Goal: Transaction & Acquisition: Book appointment/travel/reservation

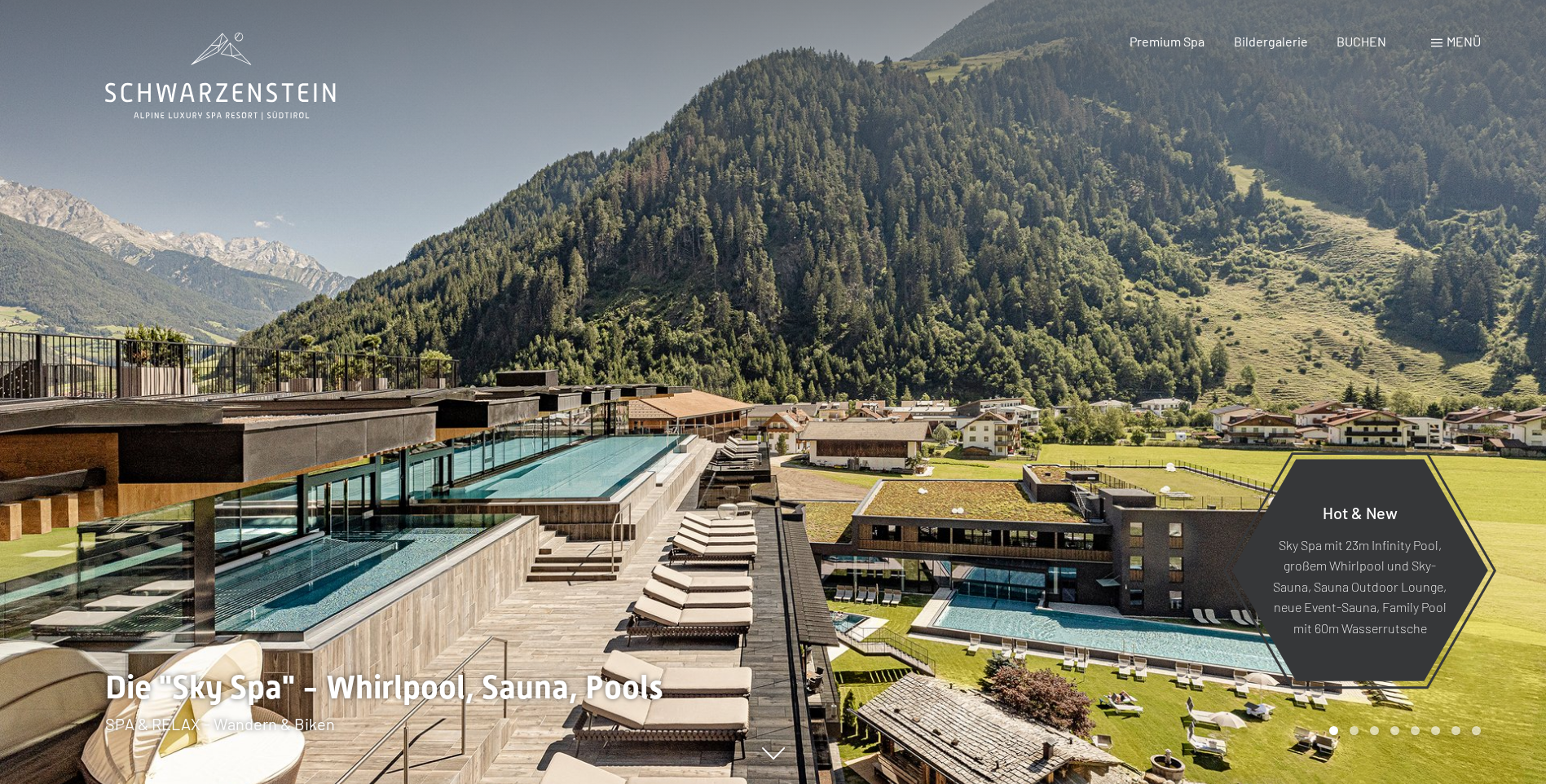
click at [1460, 42] on span "Menü" at bounding box center [1464, 41] width 34 height 16
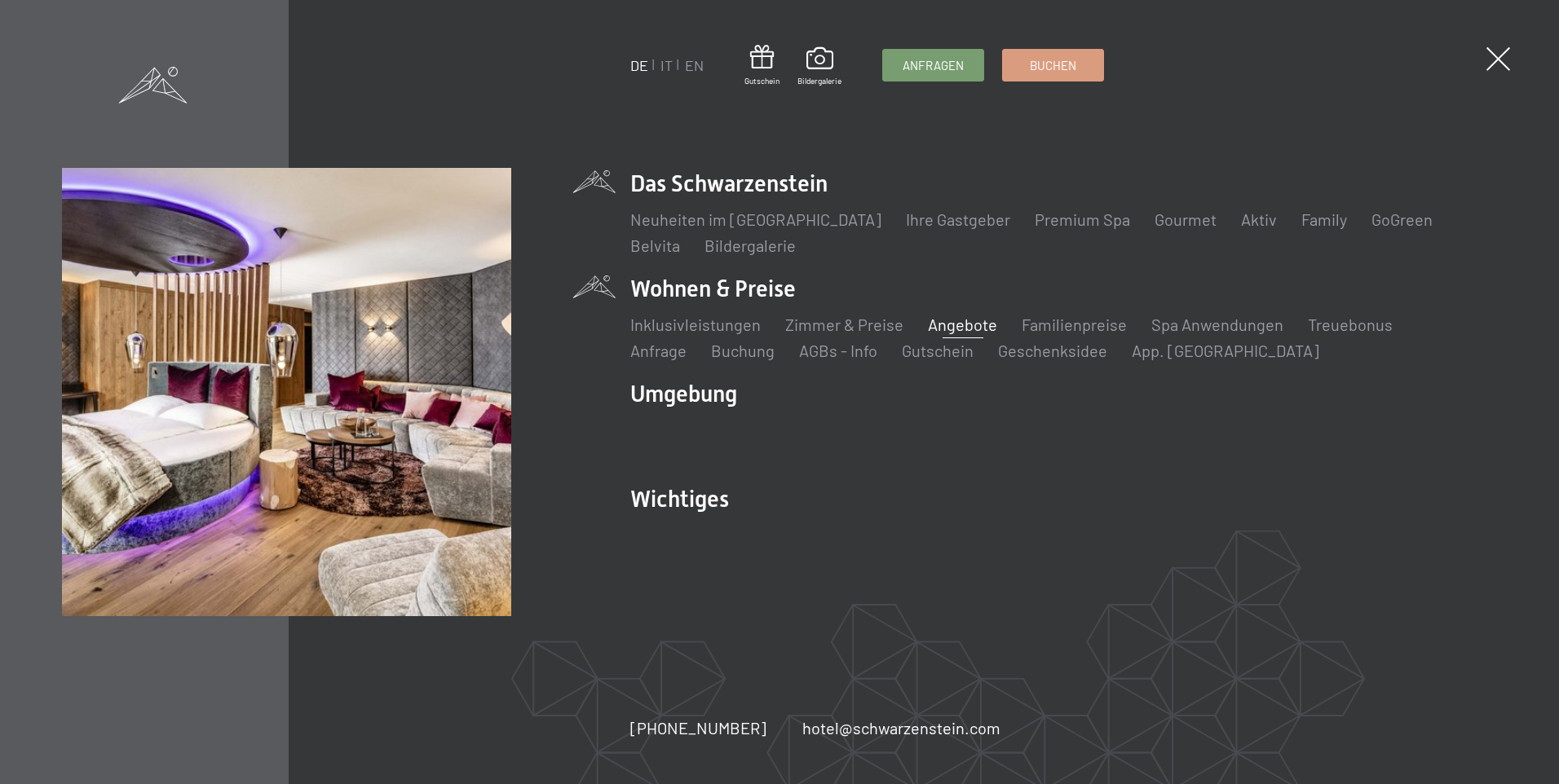
click at [963, 325] on link "Angebote" at bounding box center [961, 324] width 69 height 19
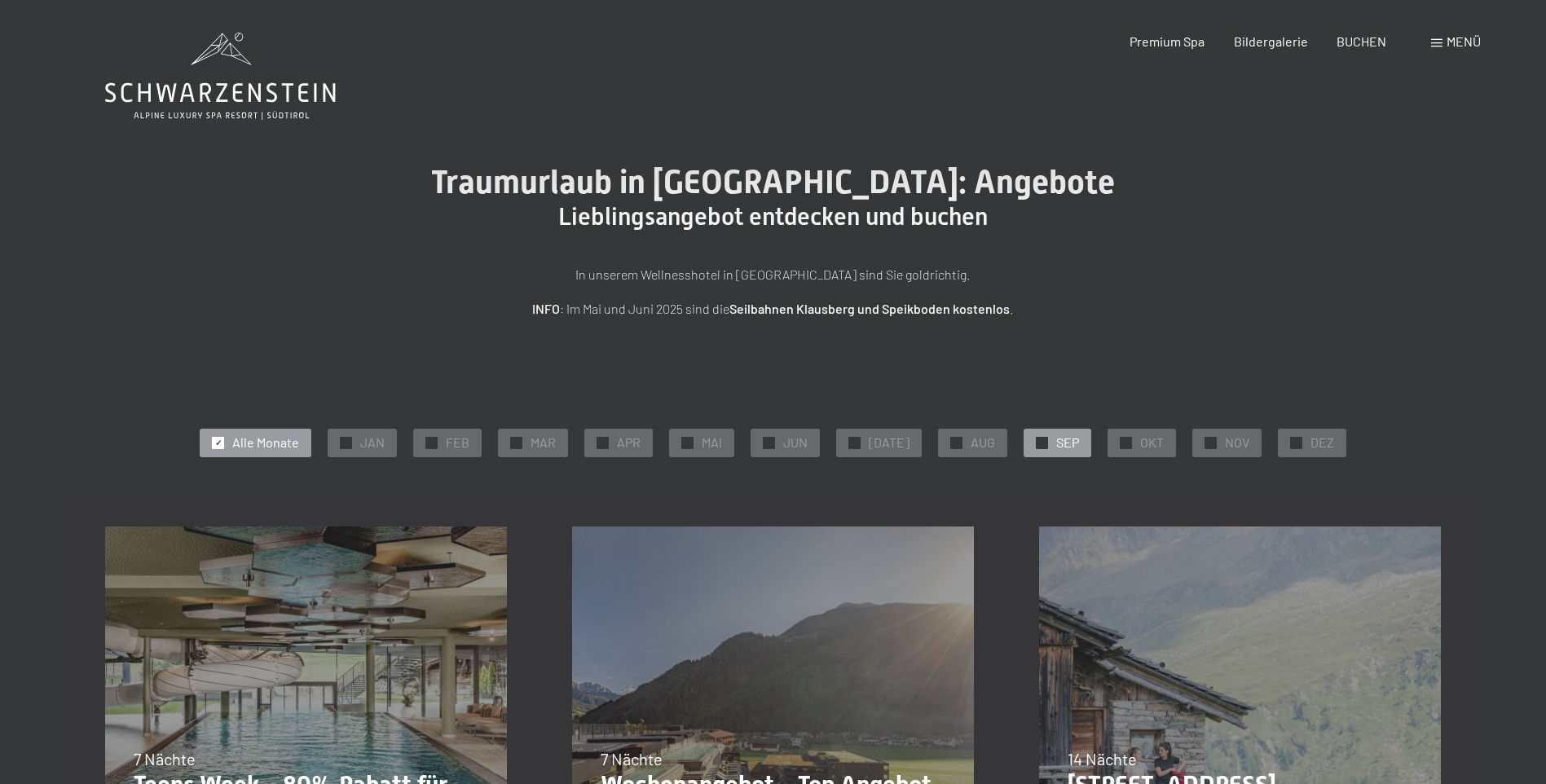
click at [1043, 443] on div "✓ SEP" at bounding box center [1057, 442] width 67 height 28
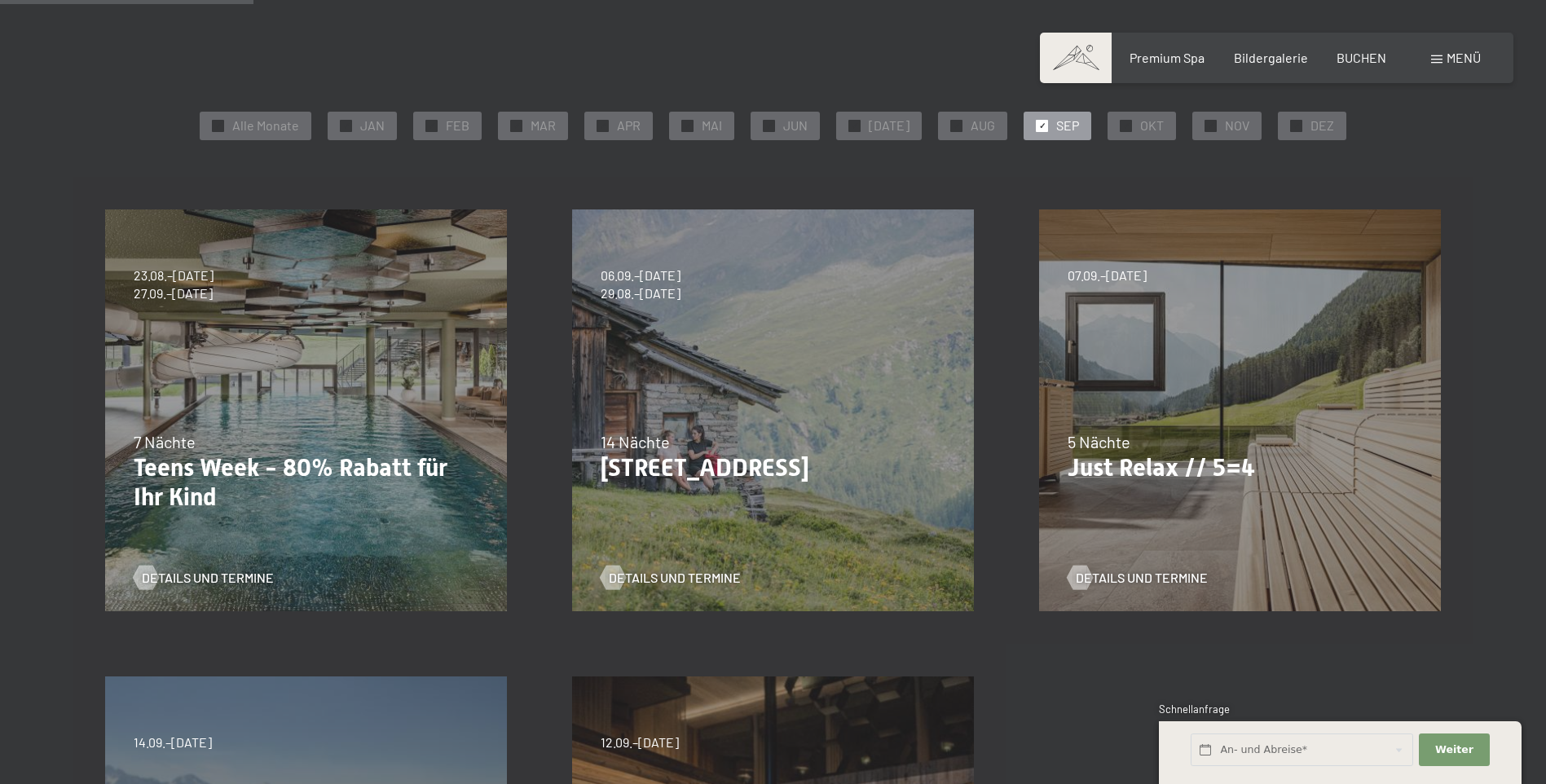
scroll to position [326, 0]
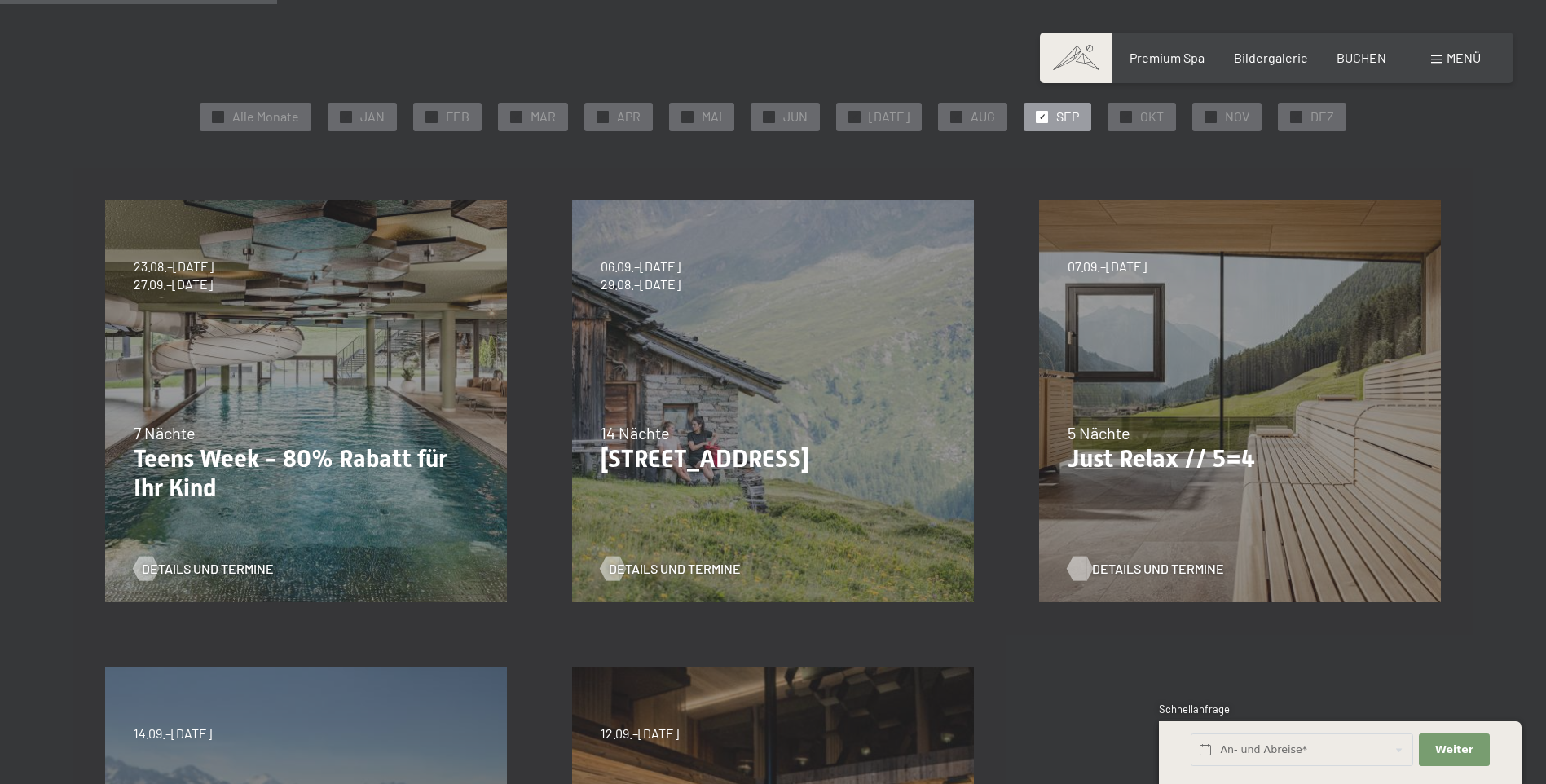
click at [1129, 574] on span "Details und Termine" at bounding box center [1158, 568] width 132 height 18
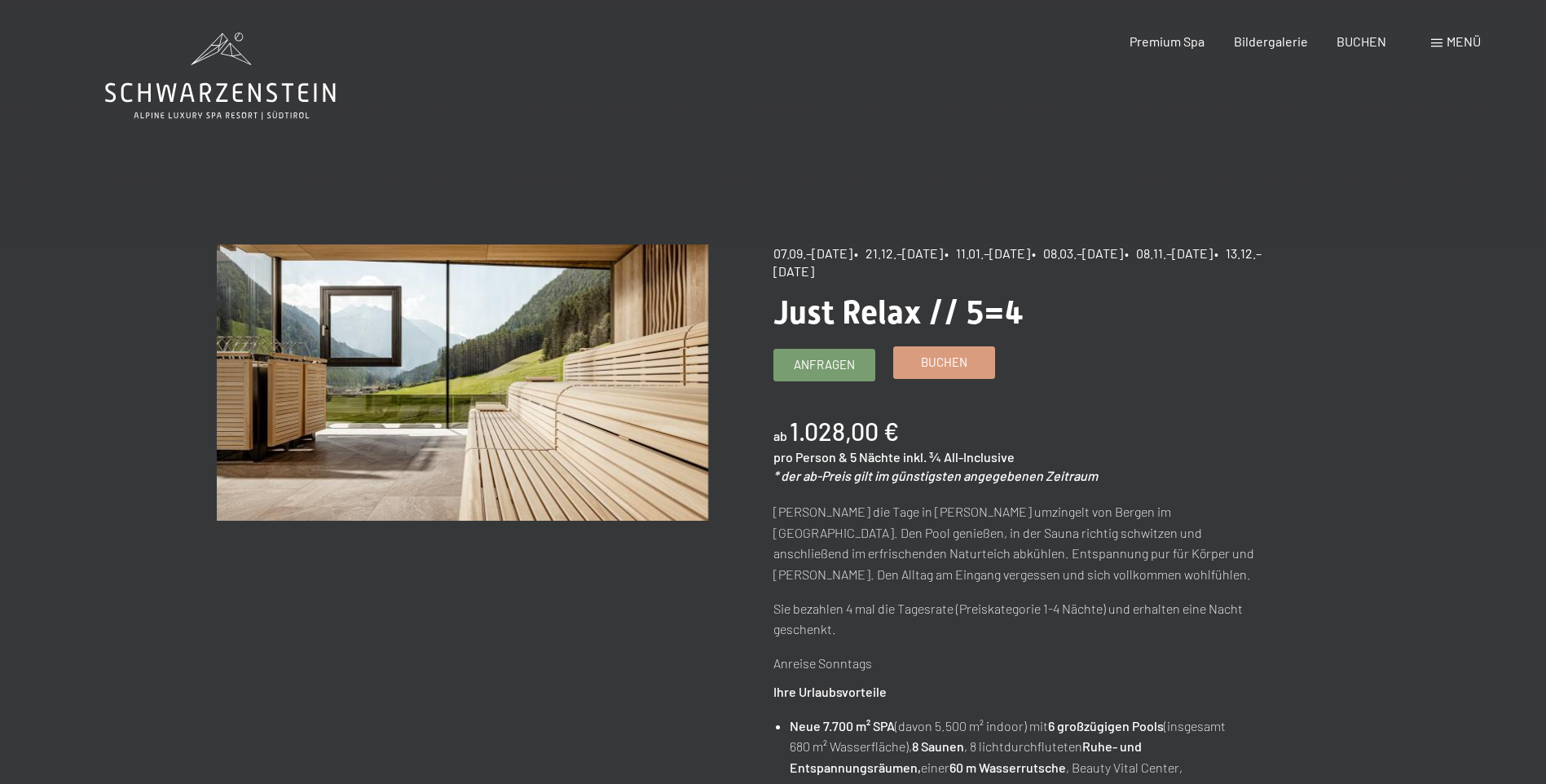
click at [922, 368] on span "Buchen" at bounding box center [944, 362] width 46 height 18
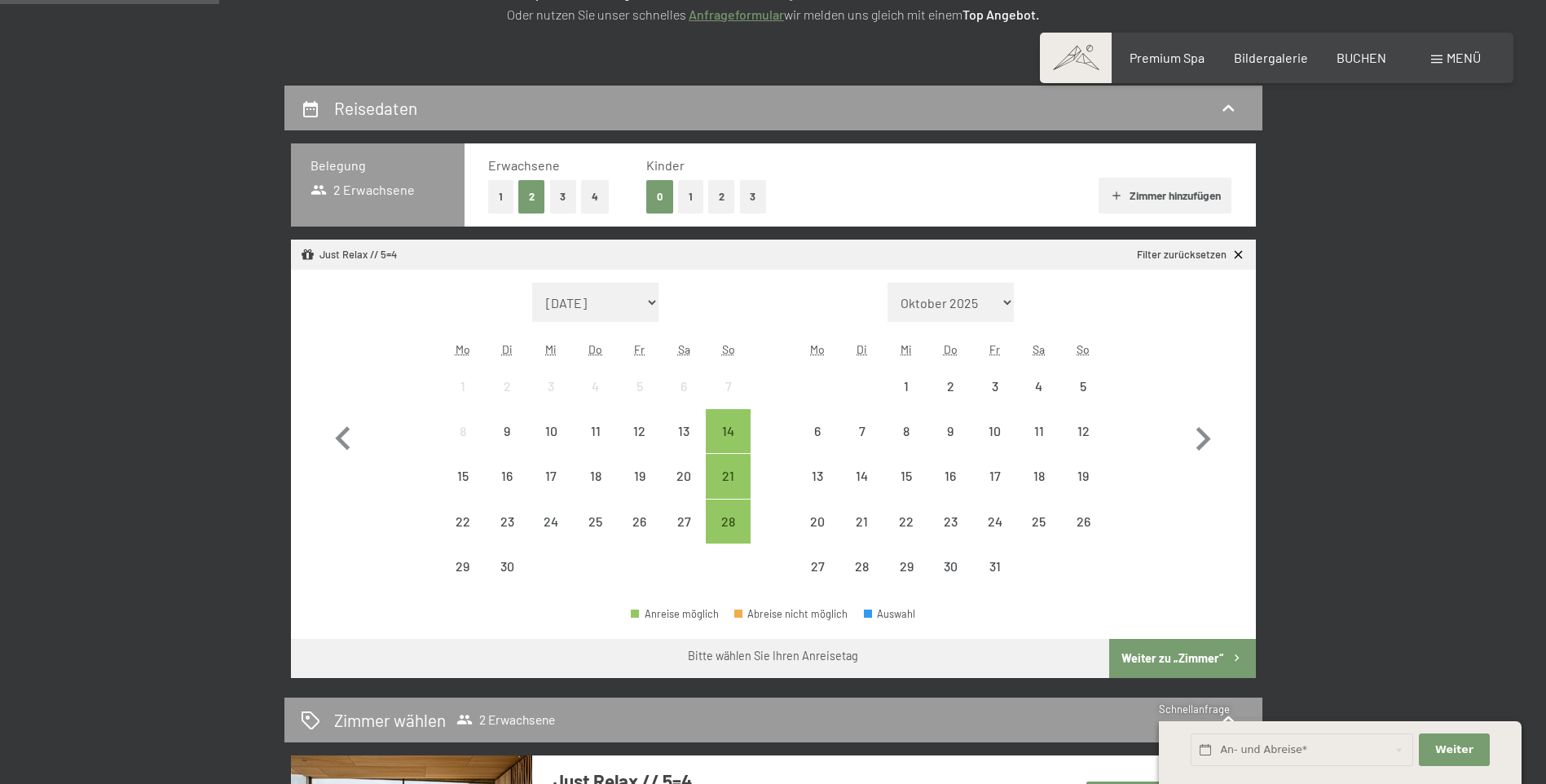
scroll to position [326, 0]
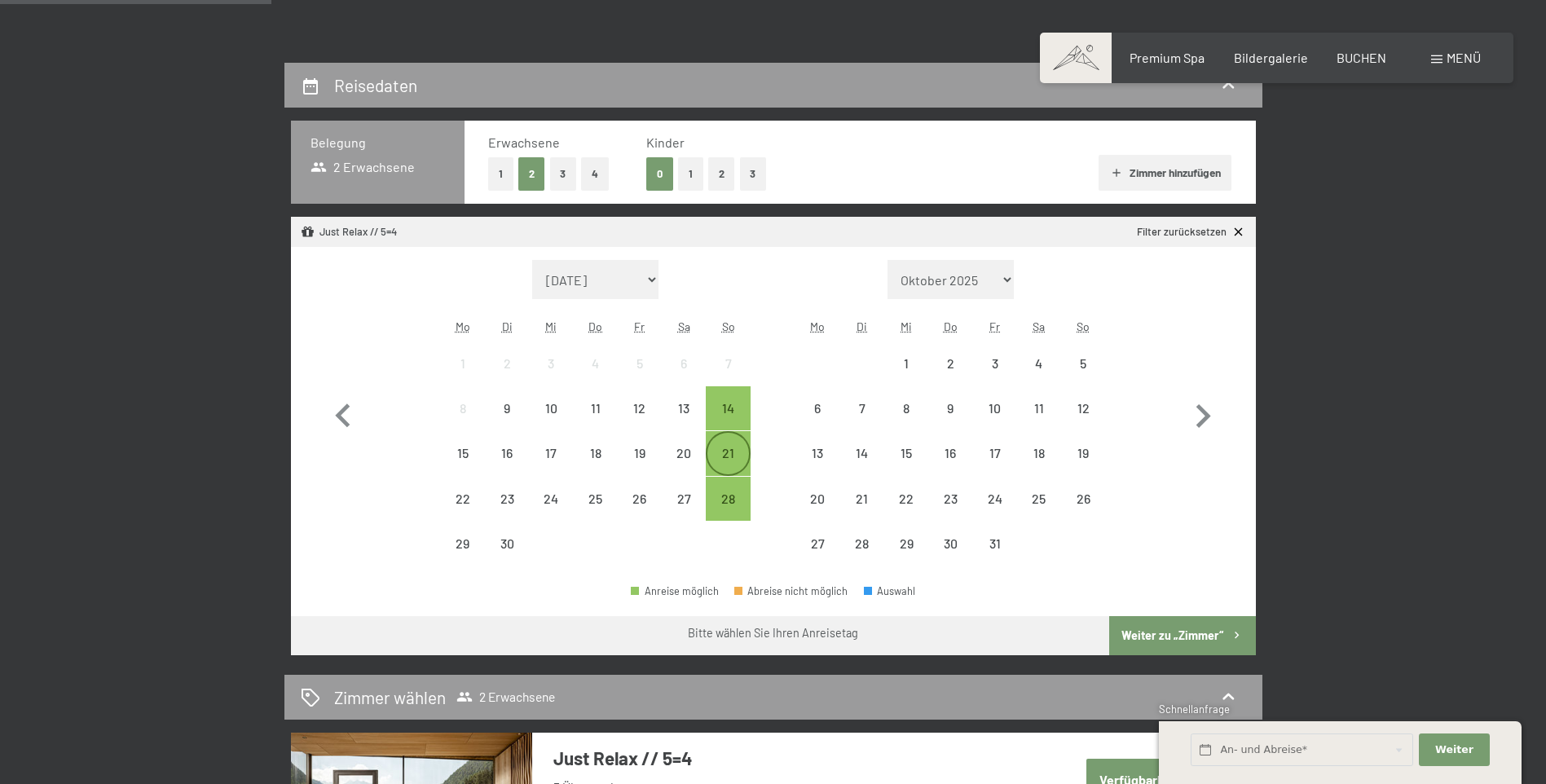
click at [731, 452] on div "21" at bounding box center [728, 467] width 41 height 41
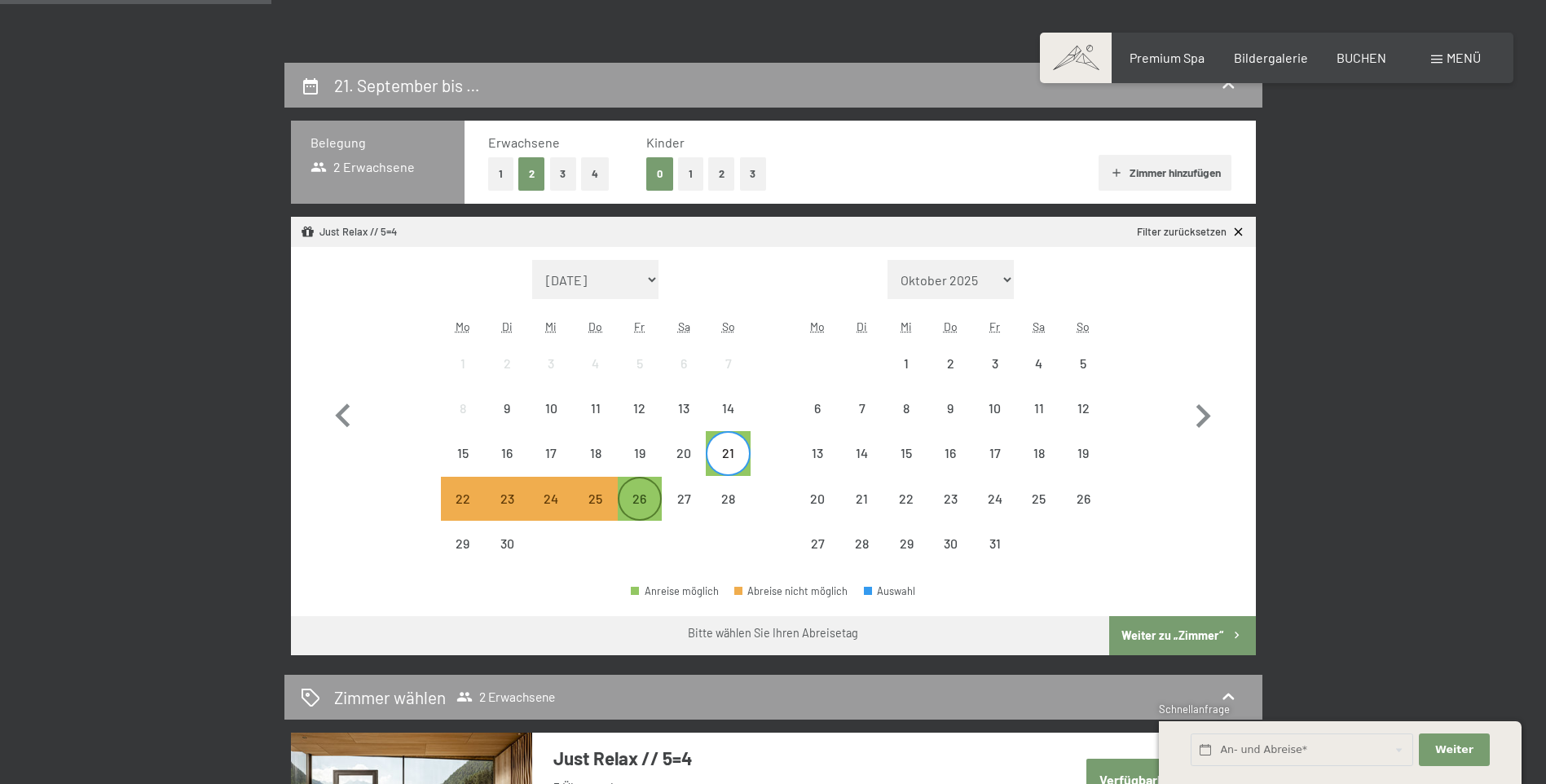
click at [642, 495] on div "26" at bounding box center [640, 513] width 41 height 41
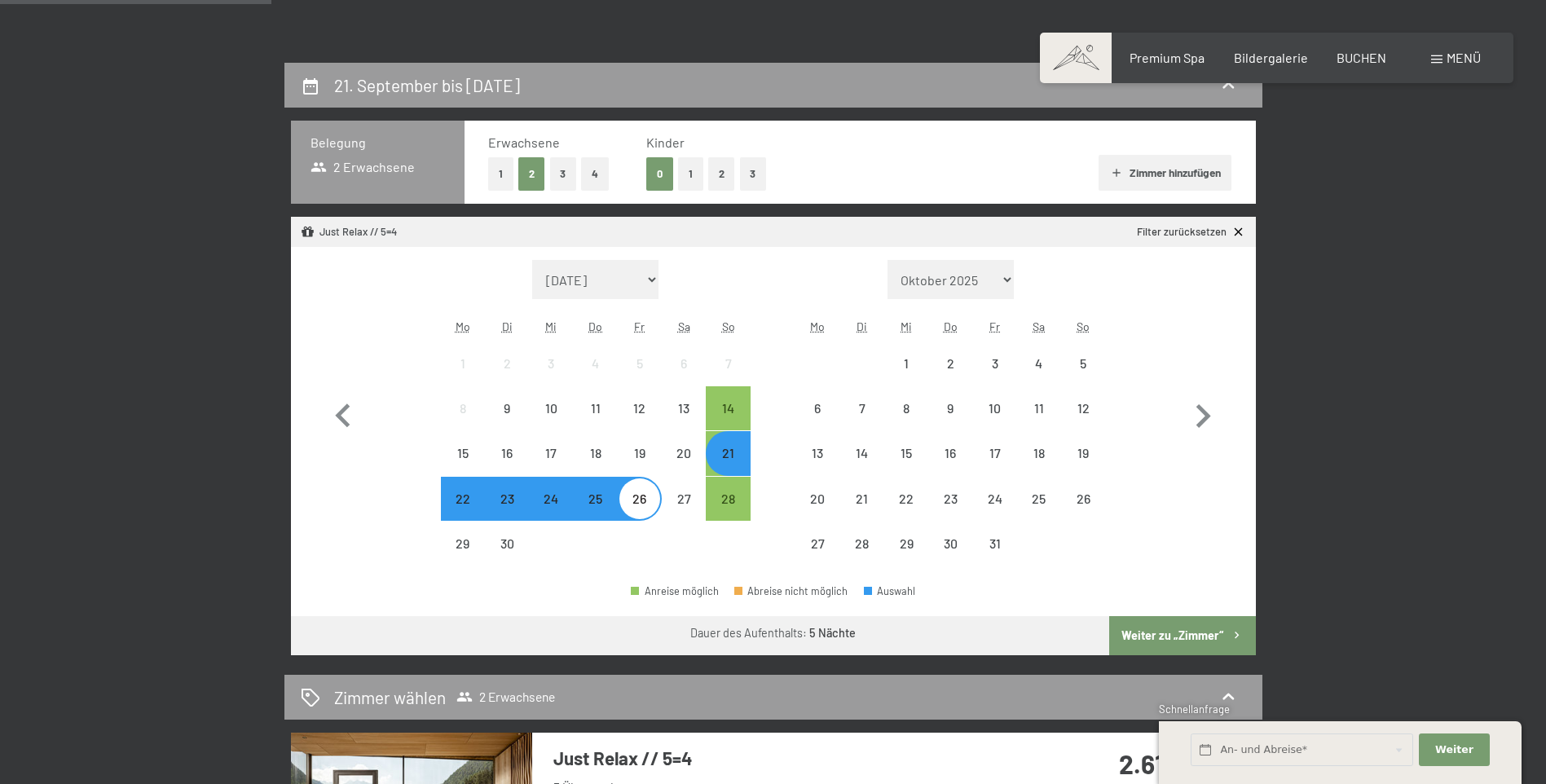
click at [1144, 628] on button "Weiter zu „Zimmer“" at bounding box center [1182, 635] width 146 height 39
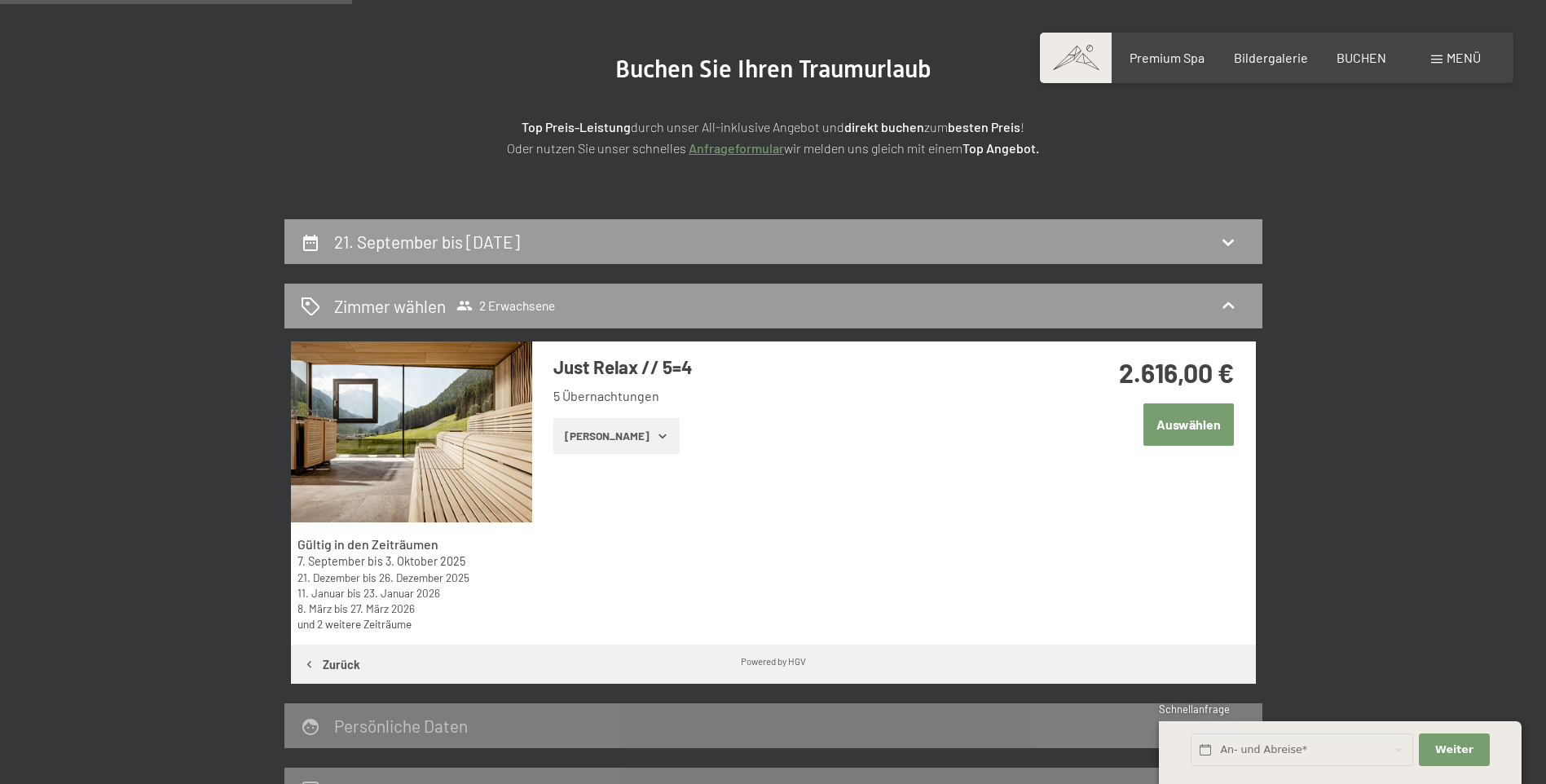
scroll to position [144, 0]
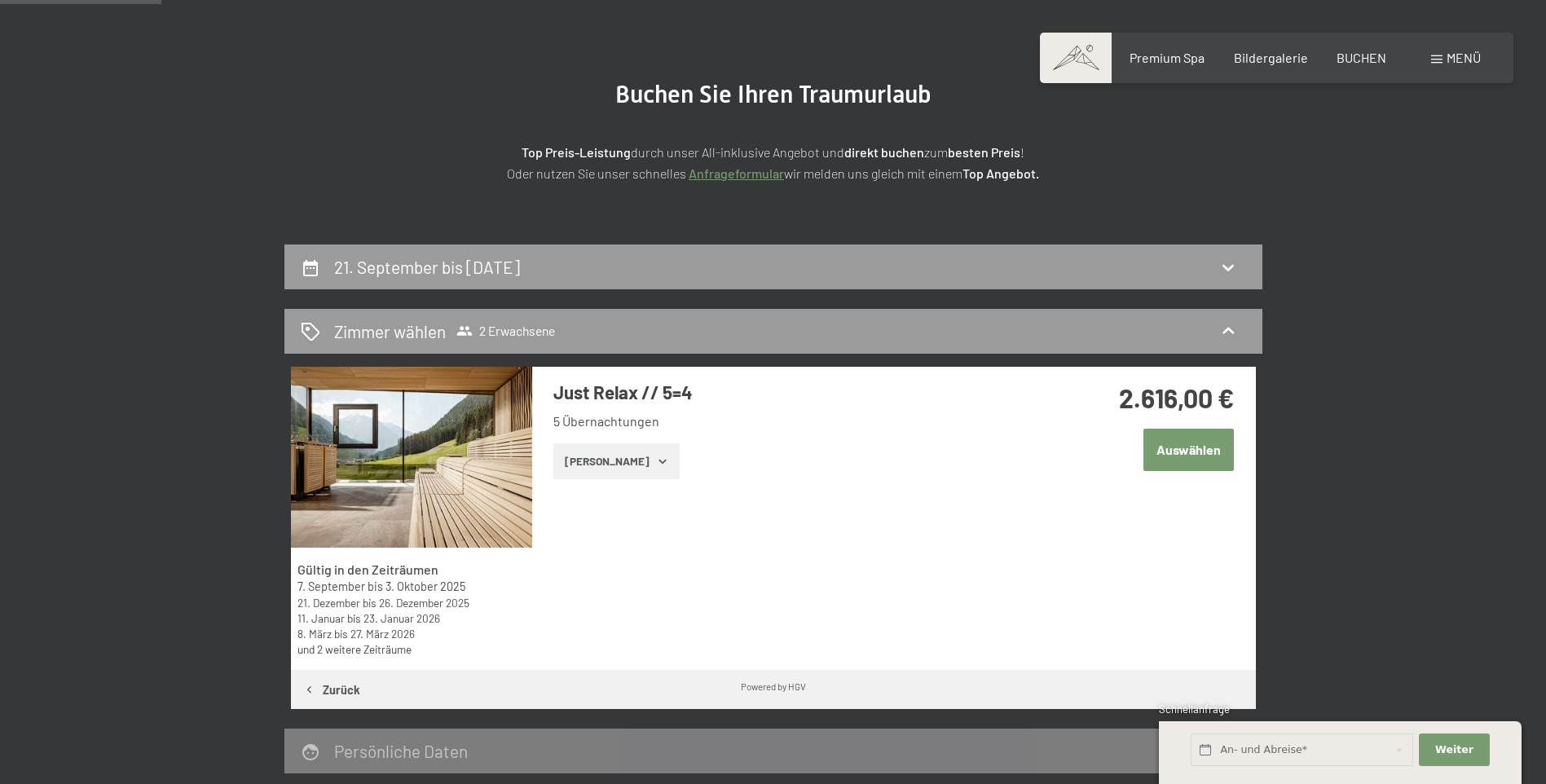
click at [1210, 441] on button "Auswählen" at bounding box center [1189, 449] width 91 height 42
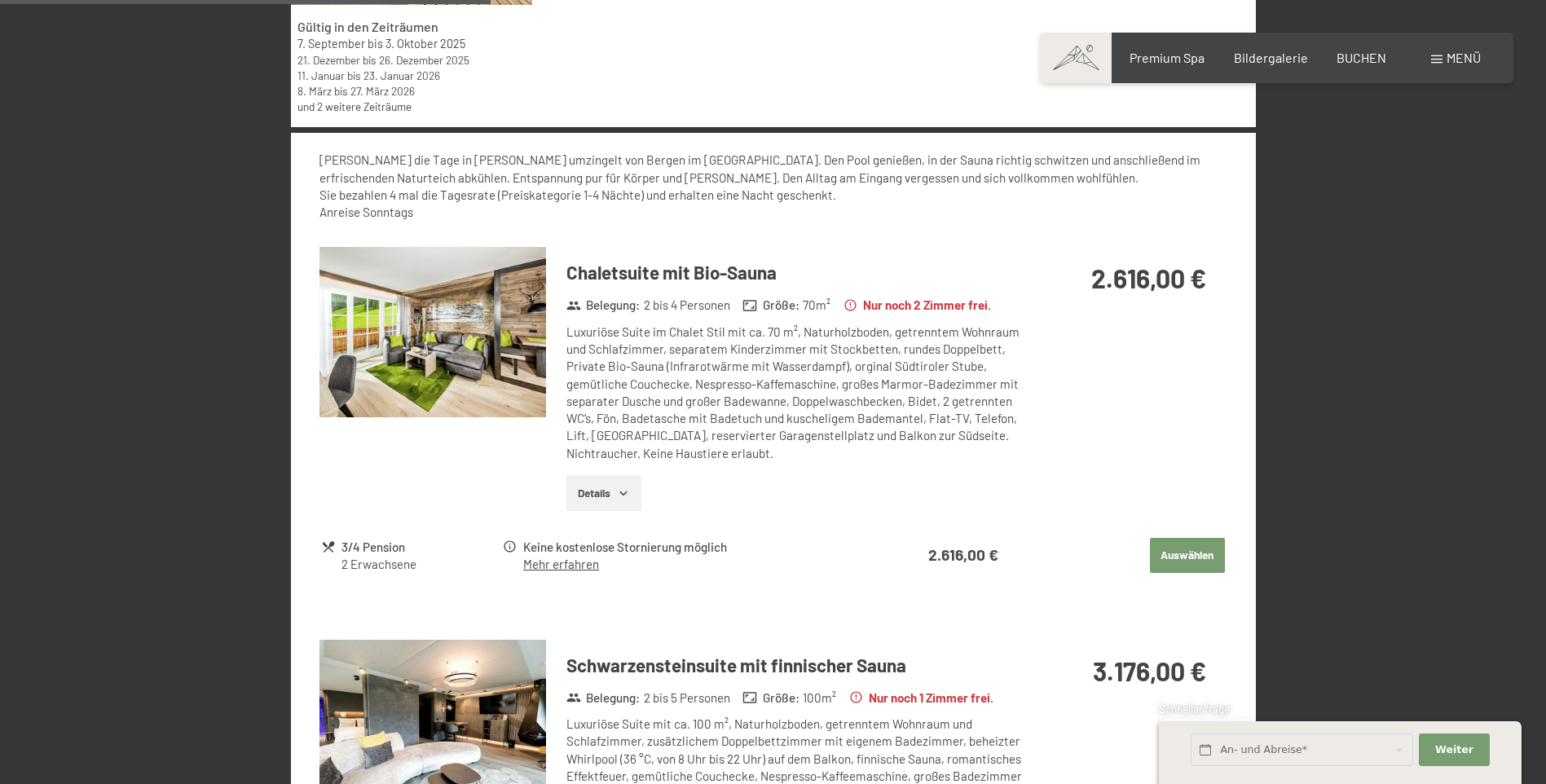
scroll to position [814, 0]
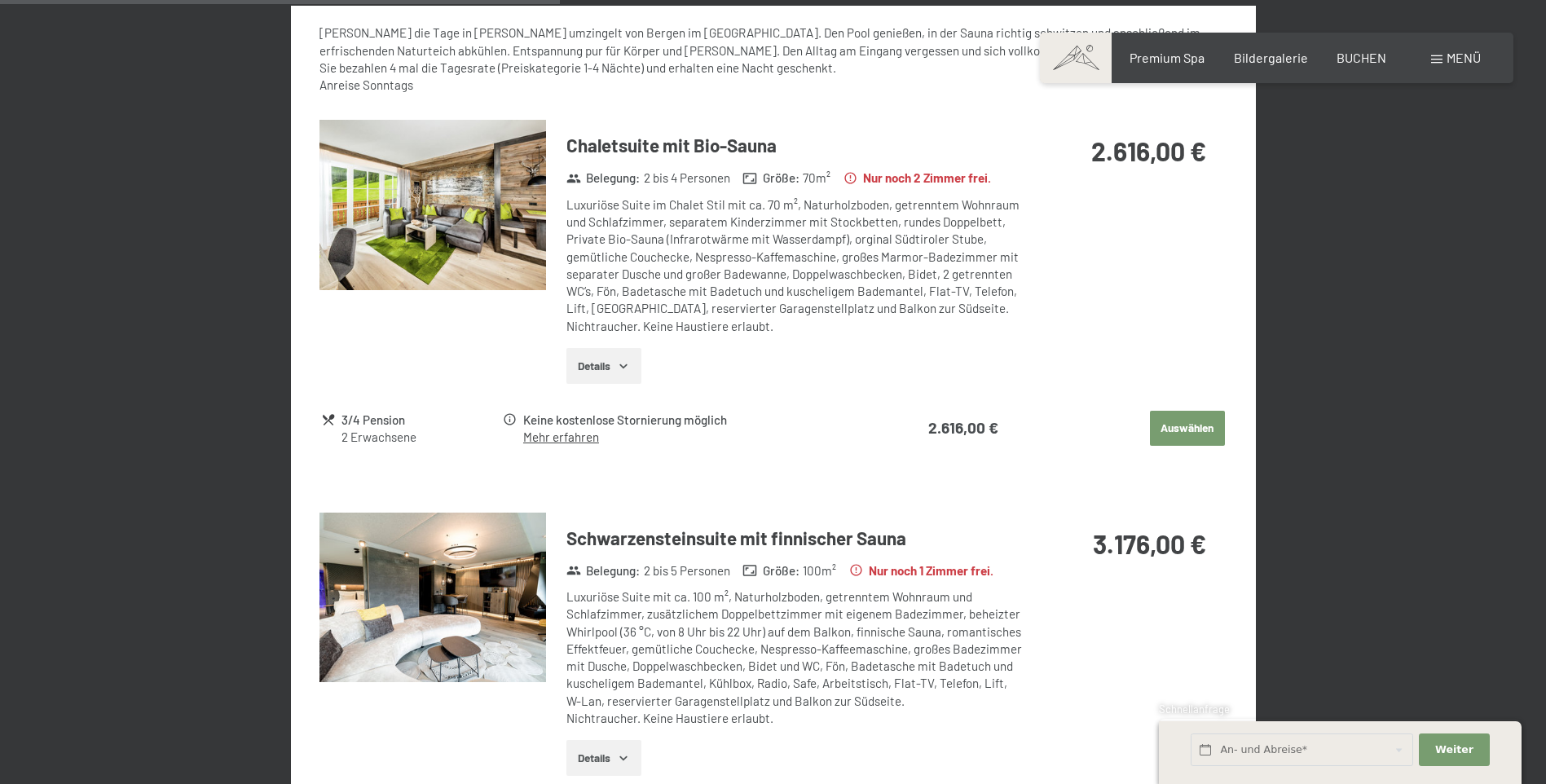
click at [392, 219] on img at bounding box center [432, 205] width 226 height 170
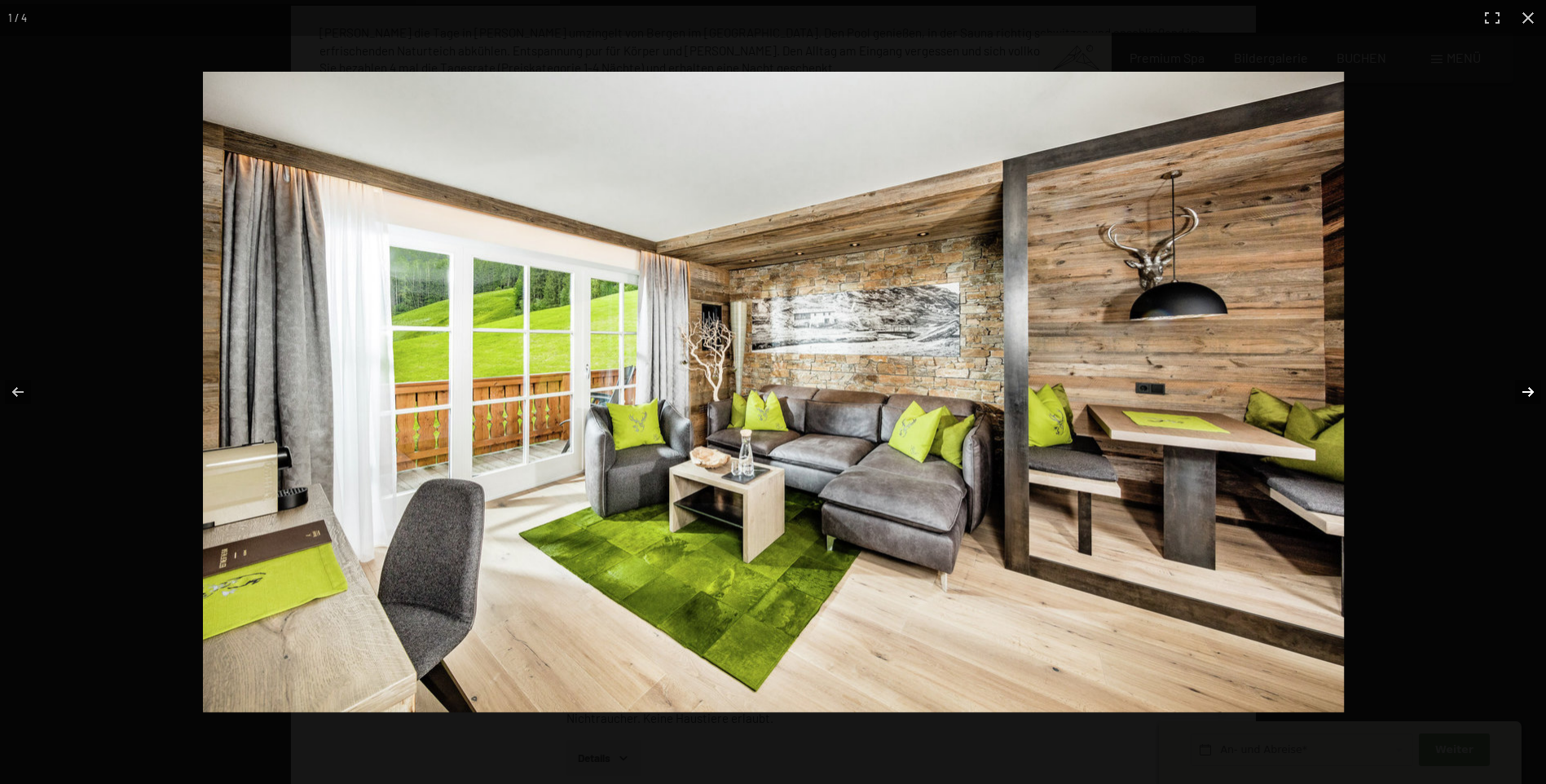
click at [1525, 386] on button "button" at bounding box center [1518, 392] width 57 height 81
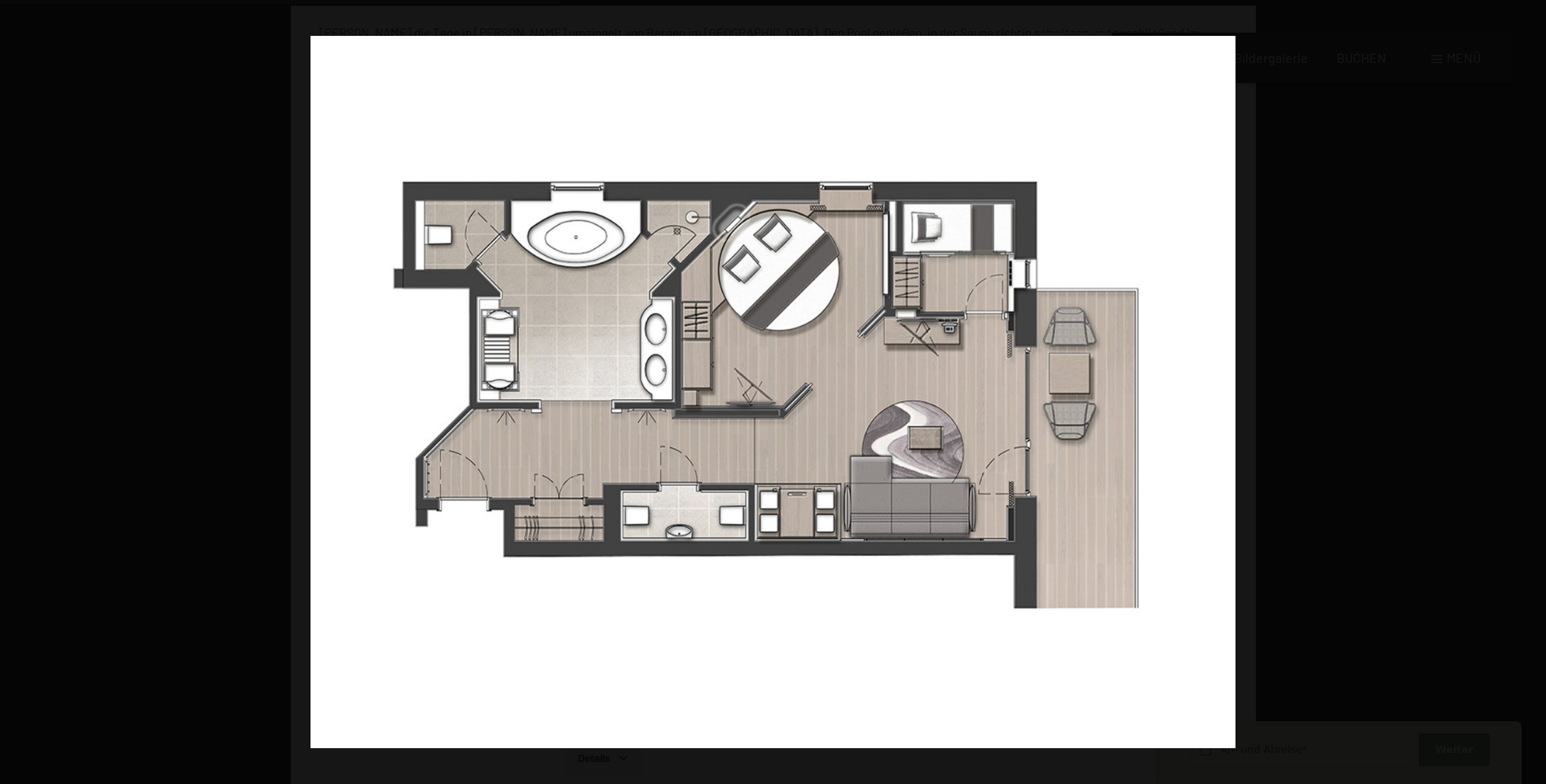
click at [1525, 386] on button "button" at bounding box center [1518, 392] width 57 height 81
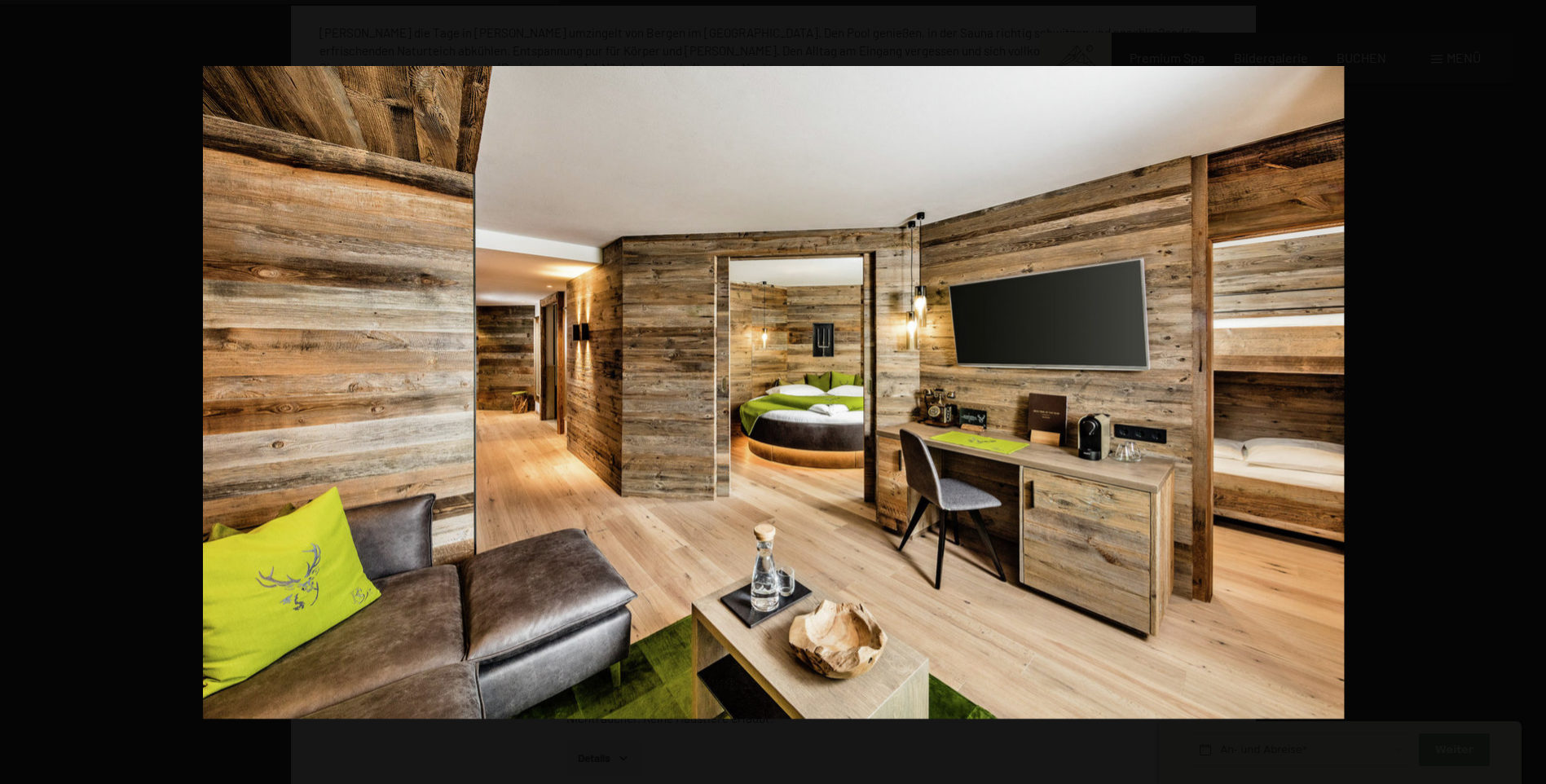
click at [1525, 386] on button "button" at bounding box center [1518, 392] width 57 height 81
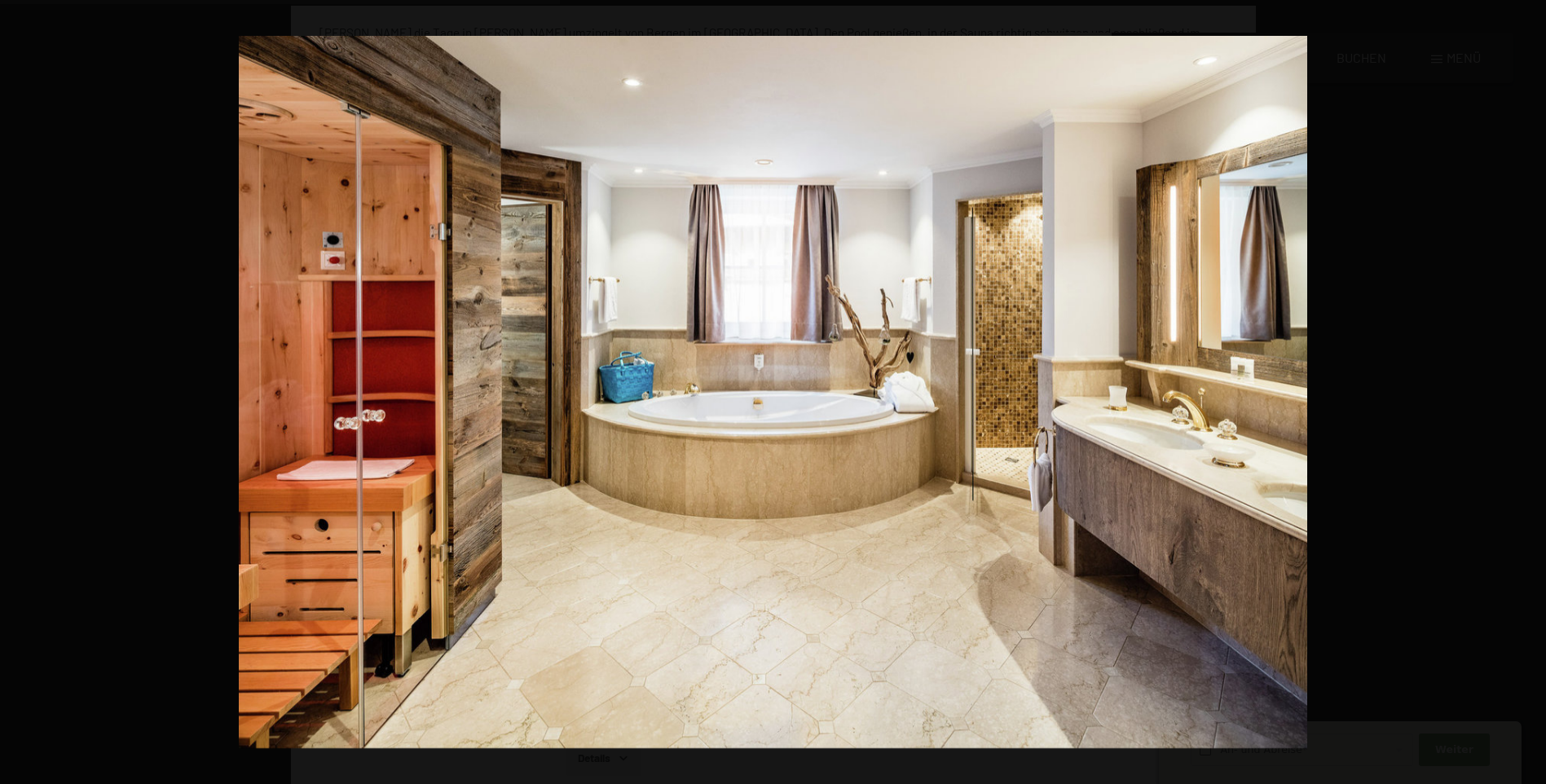
click at [1525, 386] on button "button" at bounding box center [1518, 392] width 57 height 81
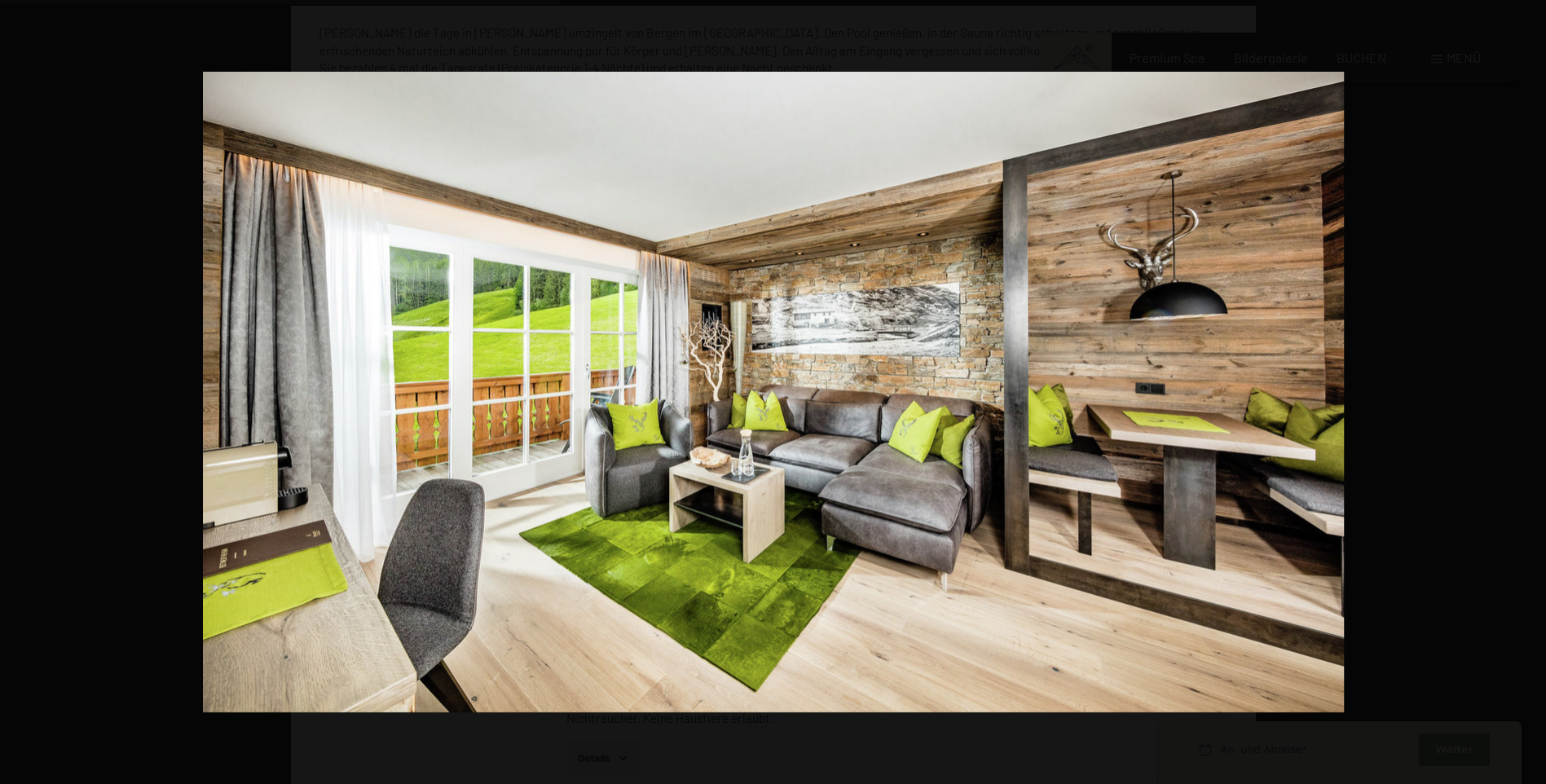
click at [1525, 386] on button "button" at bounding box center [1518, 392] width 57 height 81
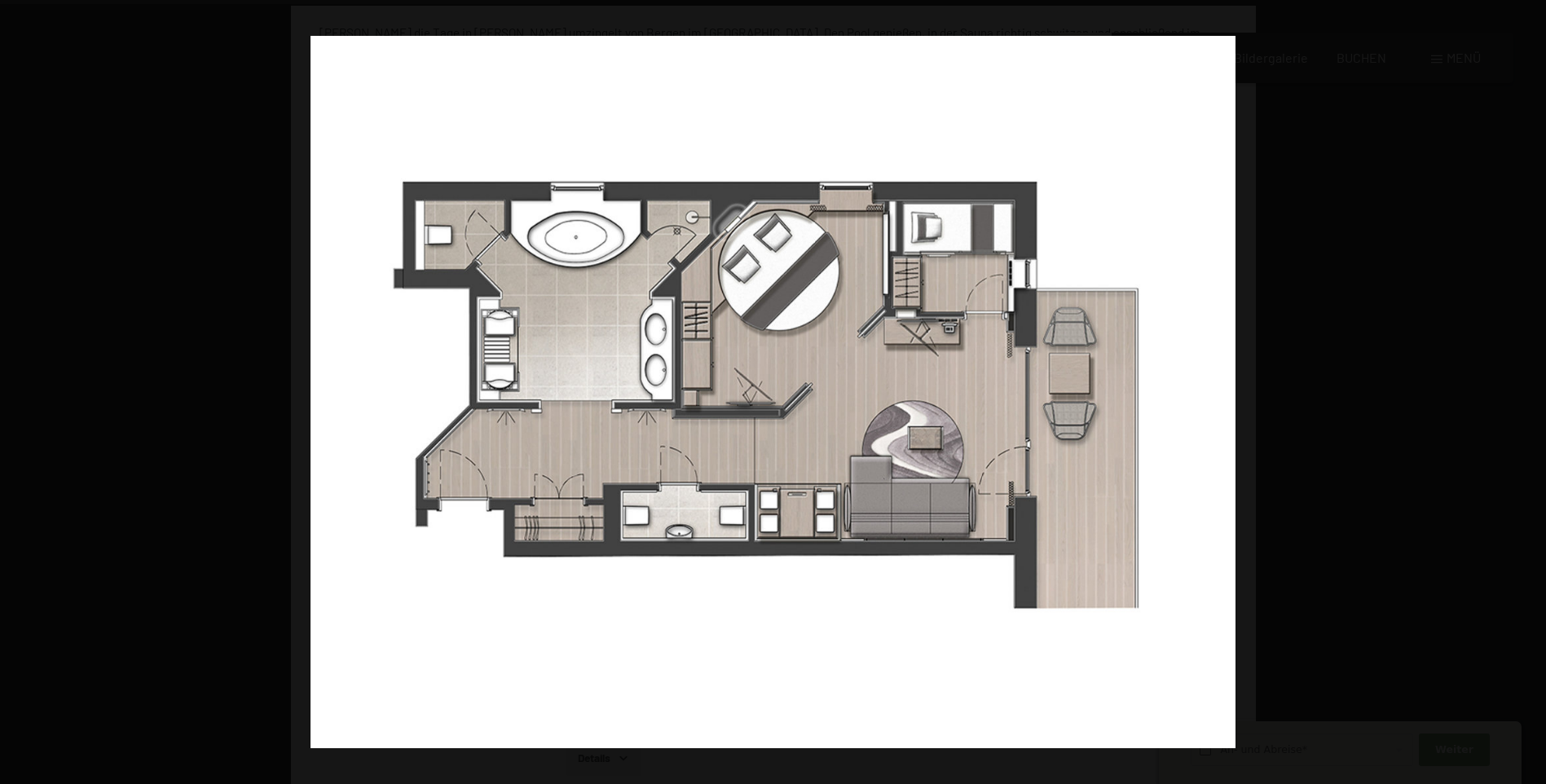
click at [1525, 386] on button "button" at bounding box center [1518, 392] width 57 height 81
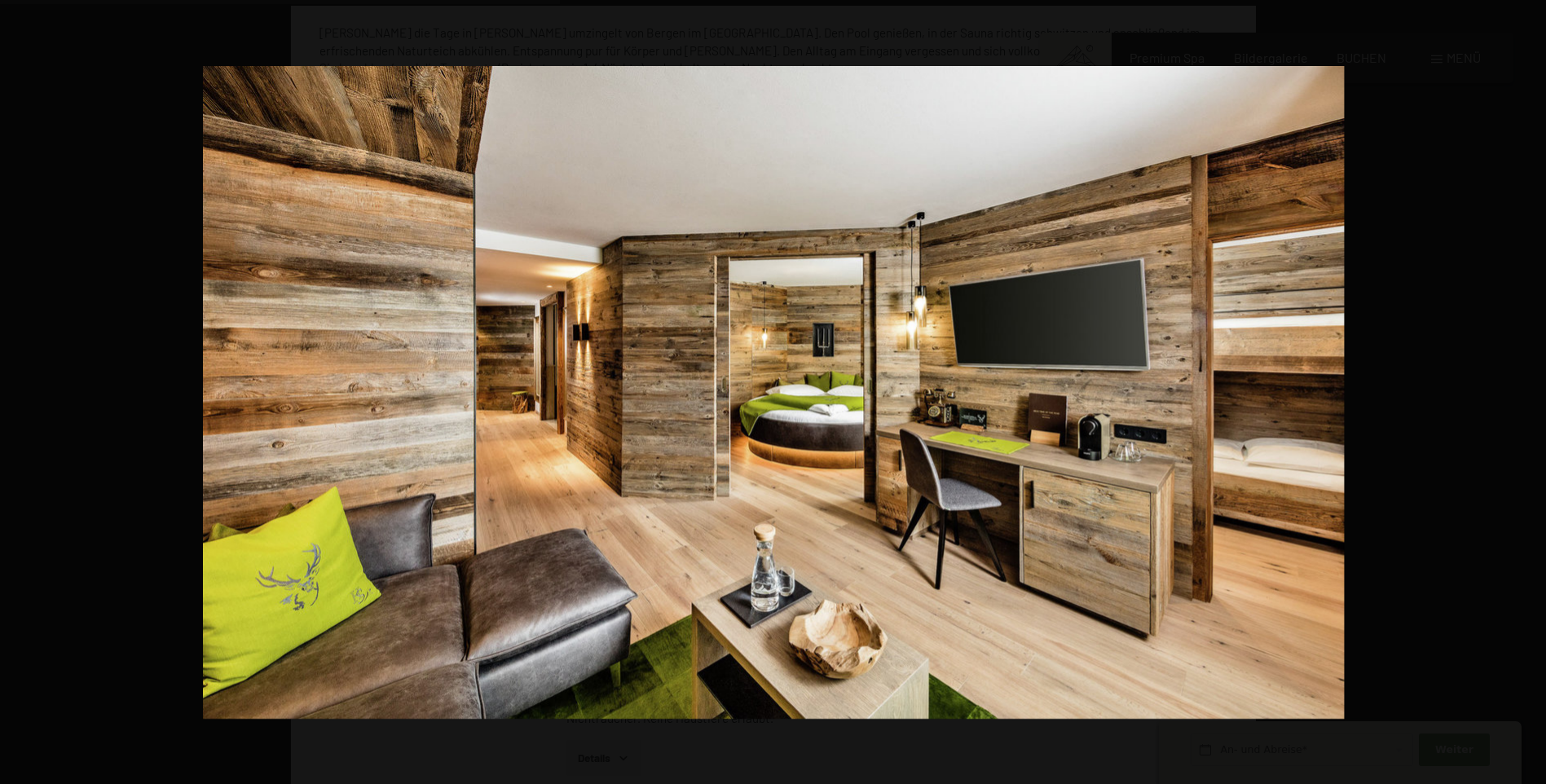
click at [1525, 386] on button "button" at bounding box center [1518, 392] width 57 height 81
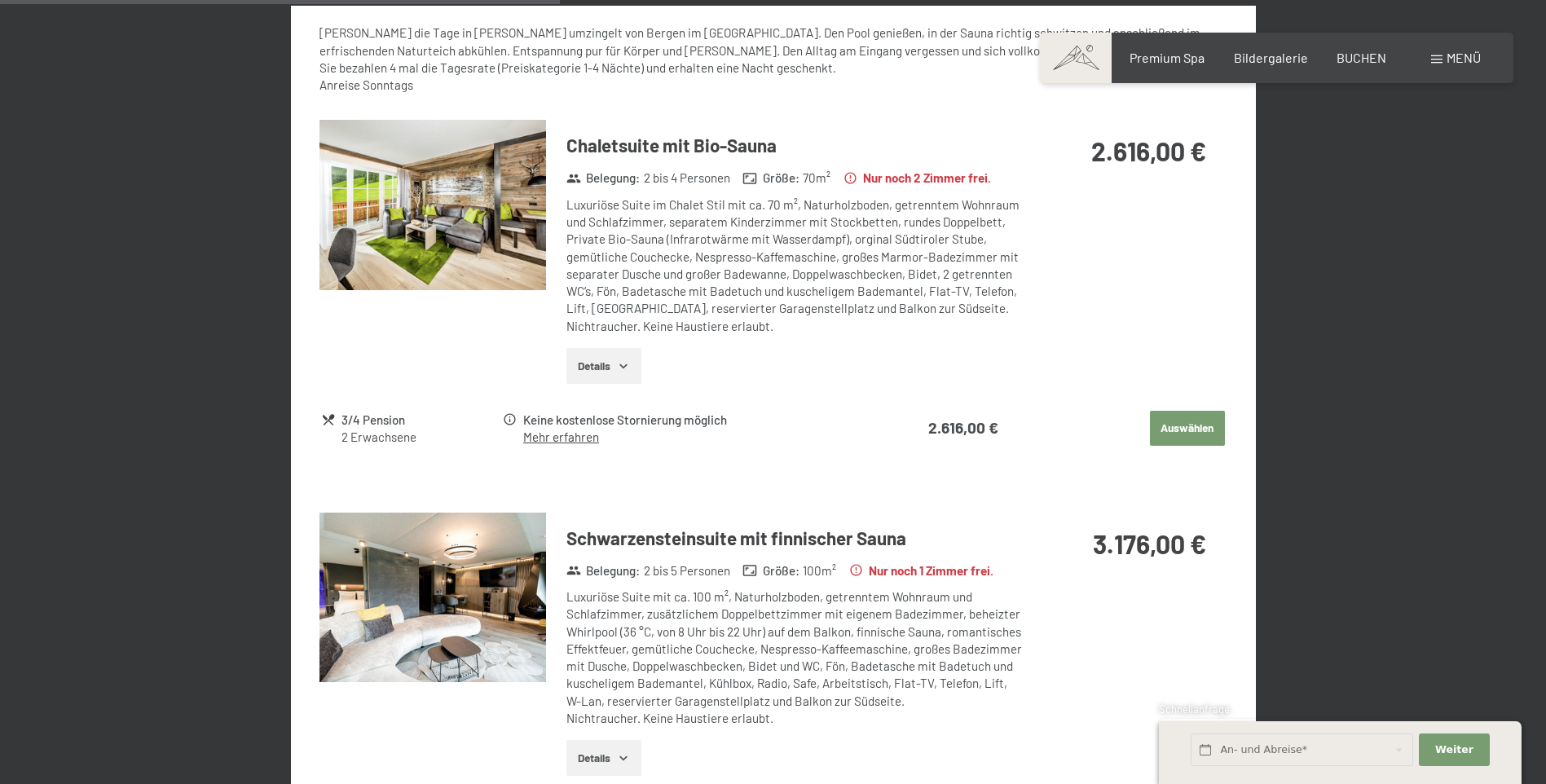
click at [0, 0] on button "button" at bounding box center [0, 0] width 0 height 0
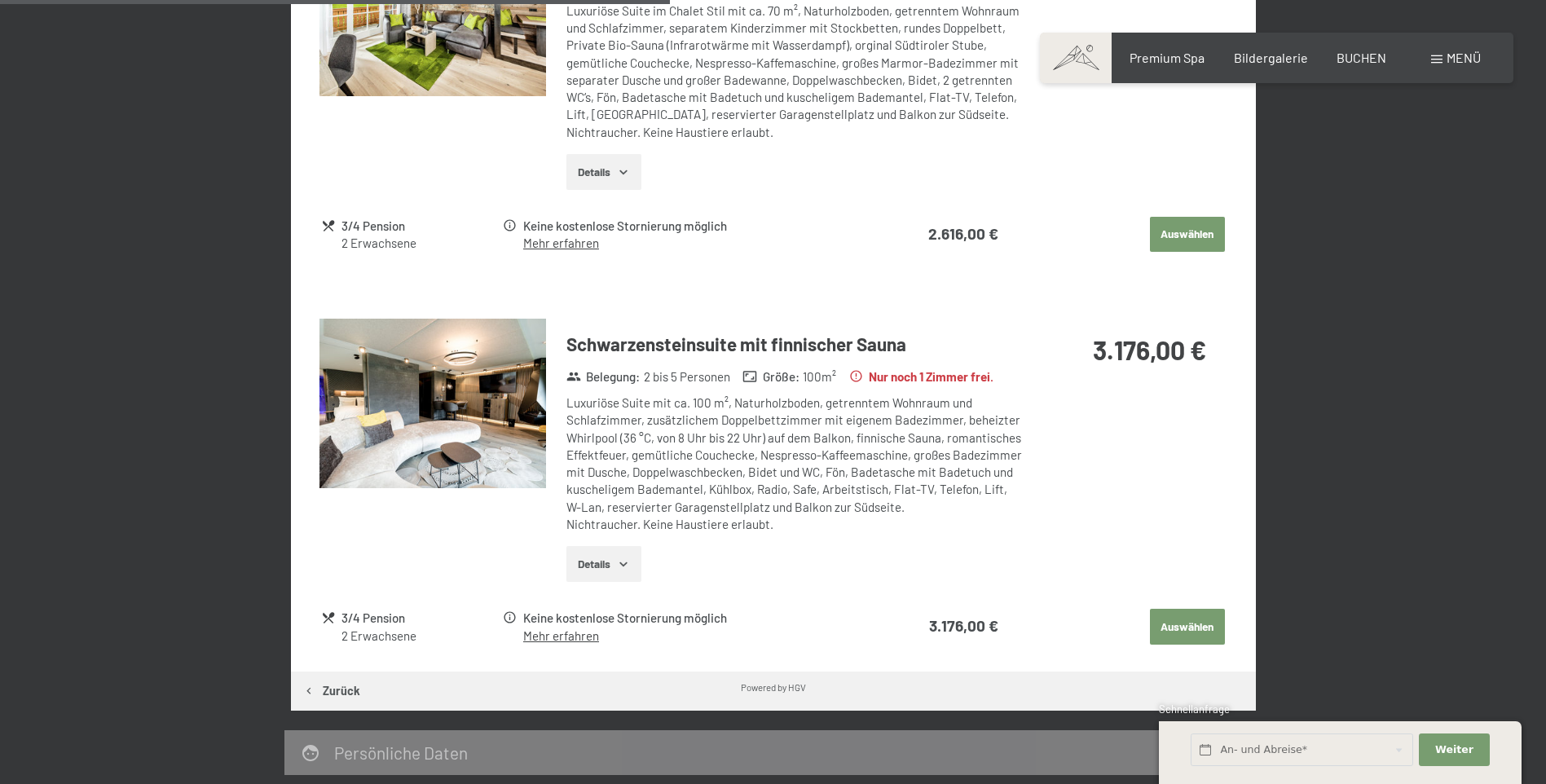
scroll to position [1059, 0]
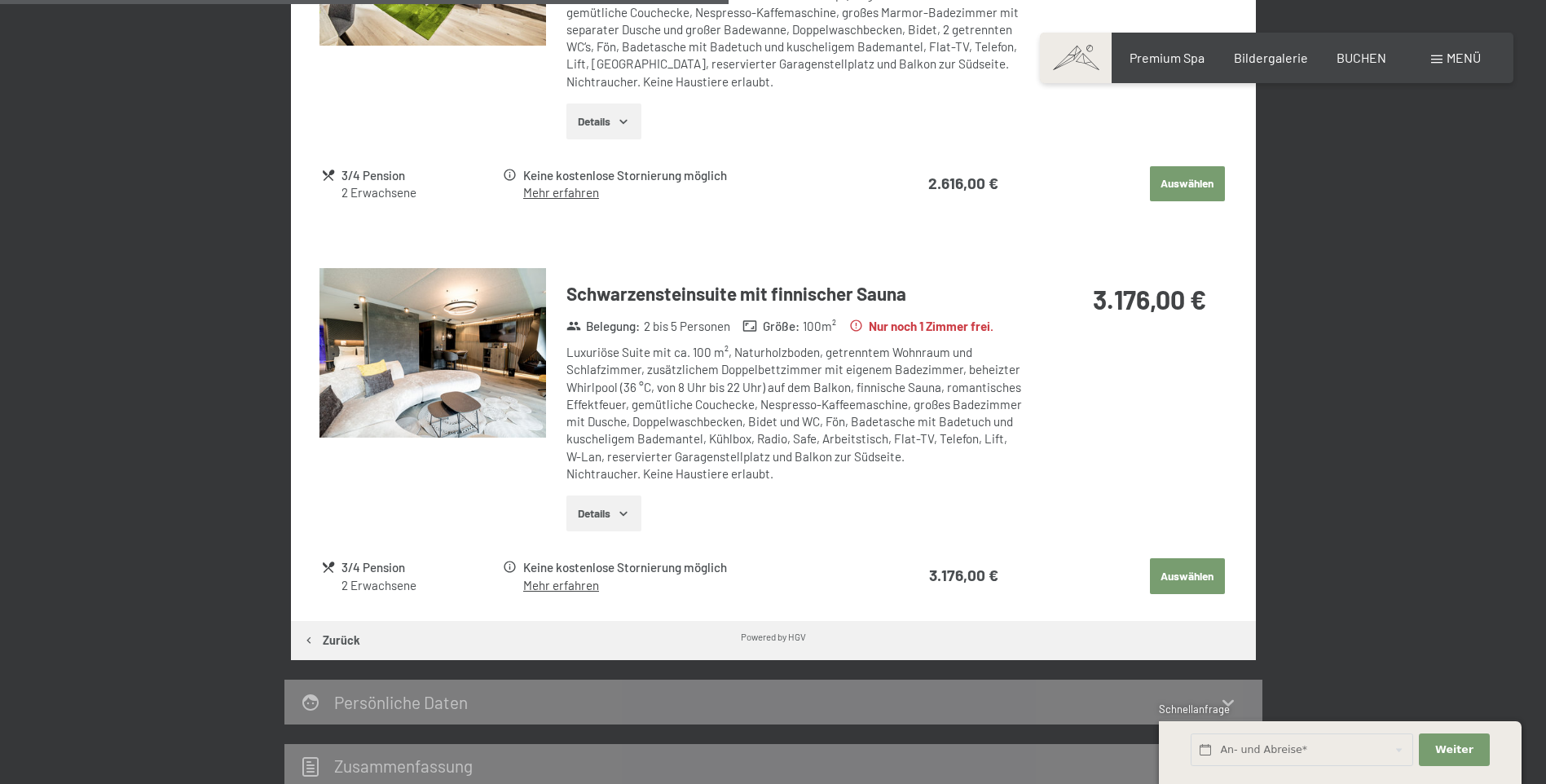
click at [439, 378] on img at bounding box center [432, 353] width 226 height 170
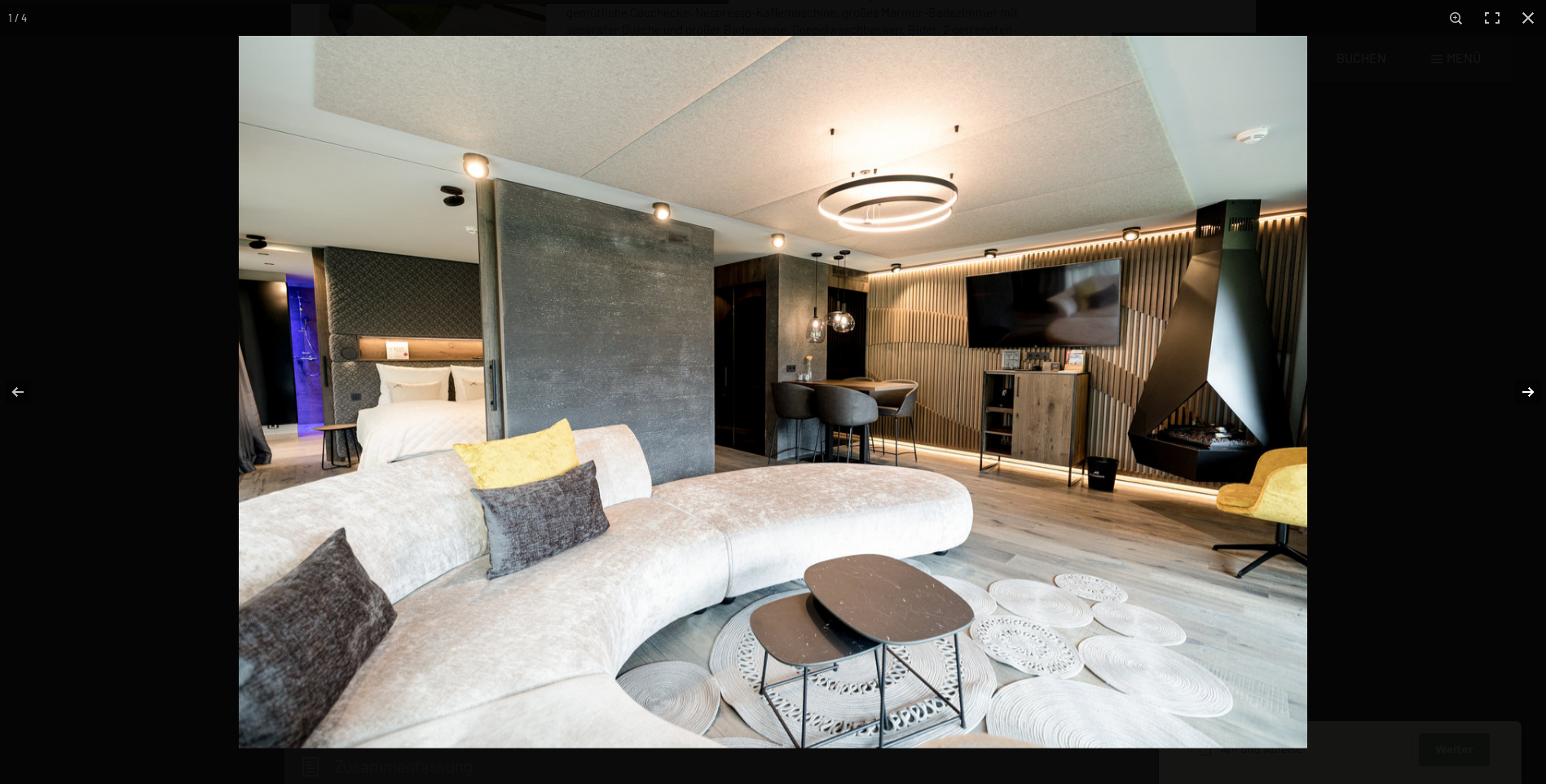
click at [1531, 387] on button "button" at bounding box center [1518, 392] width 57 height 81
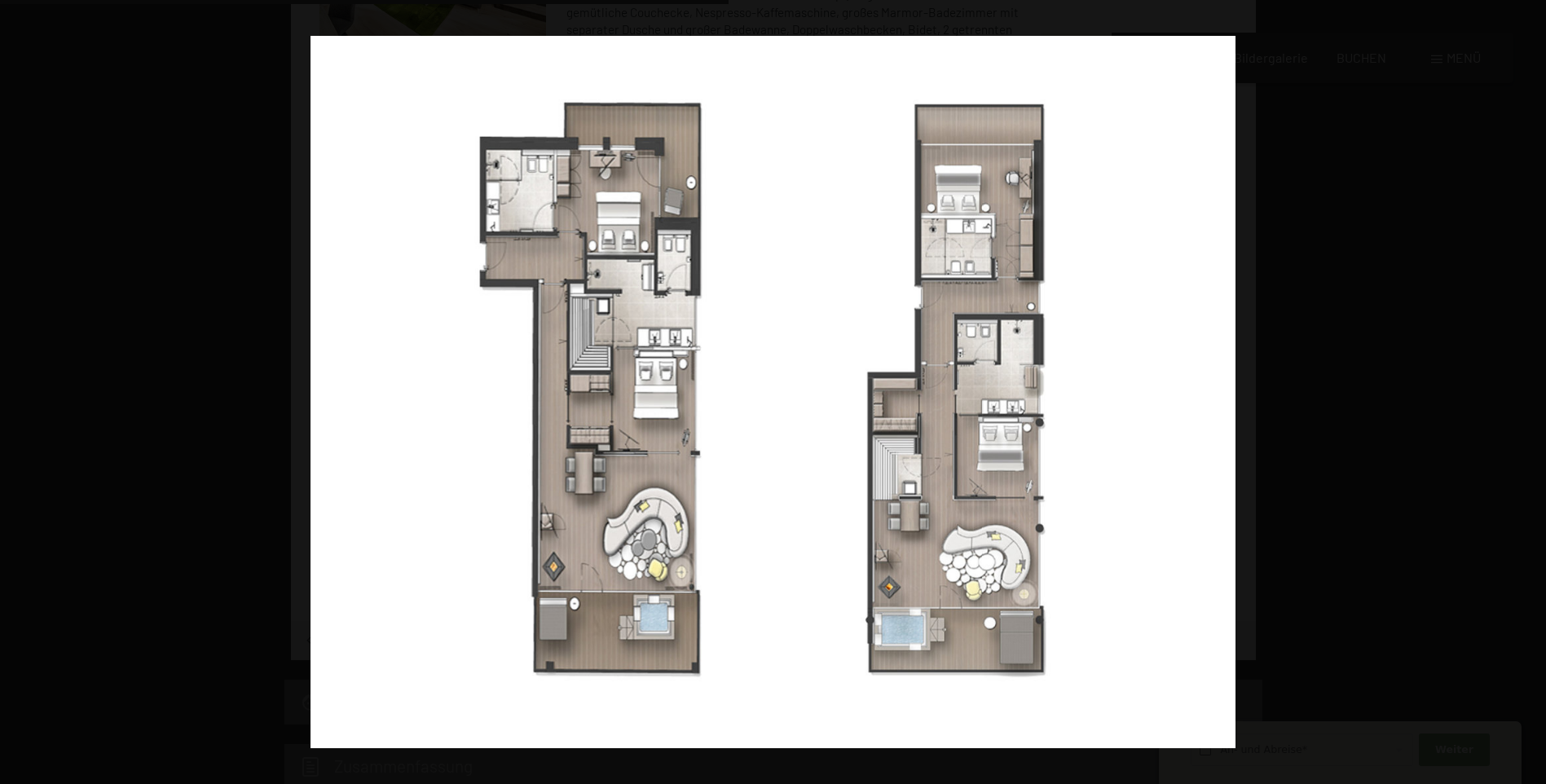
click at [1531, 387] on button "button" at bounding box center [1518, 392] width 57 height 81
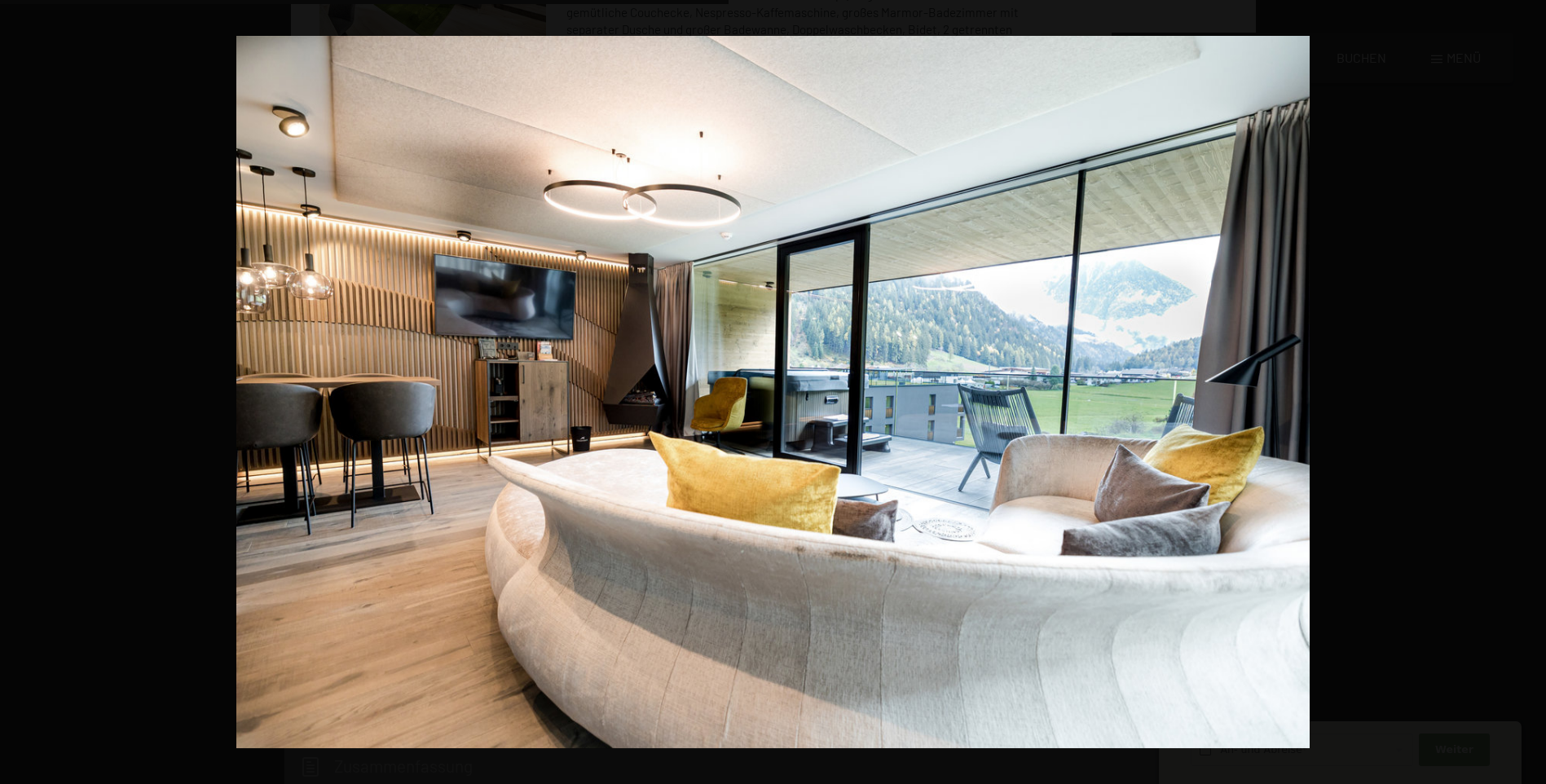
click at [1531, 387] on button "button" at bounding box center [1518, 392] width 57 height 81
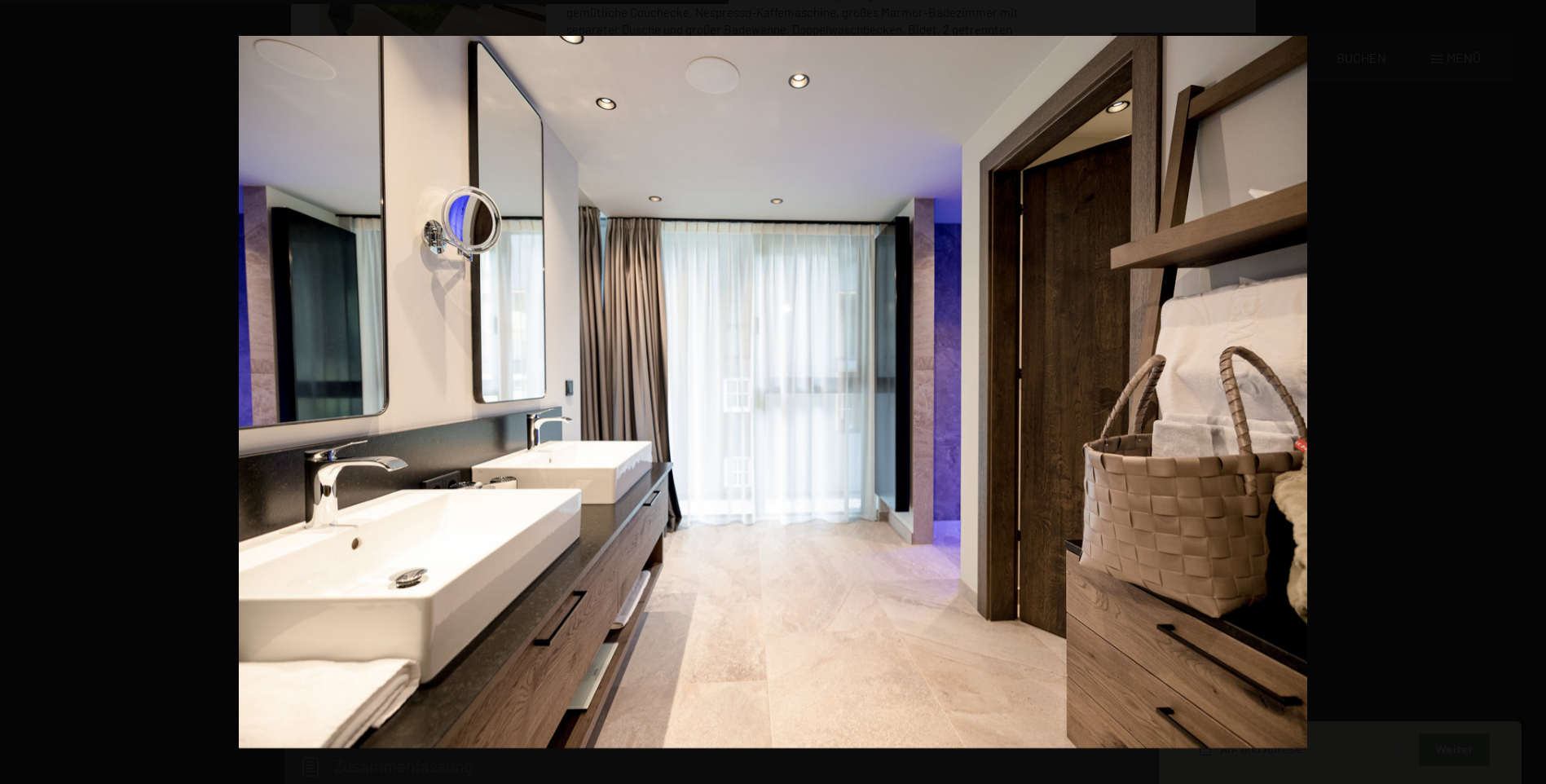
click at [1531, 387] on button "button" at bounding box center [1518, 392] width 57 height 81
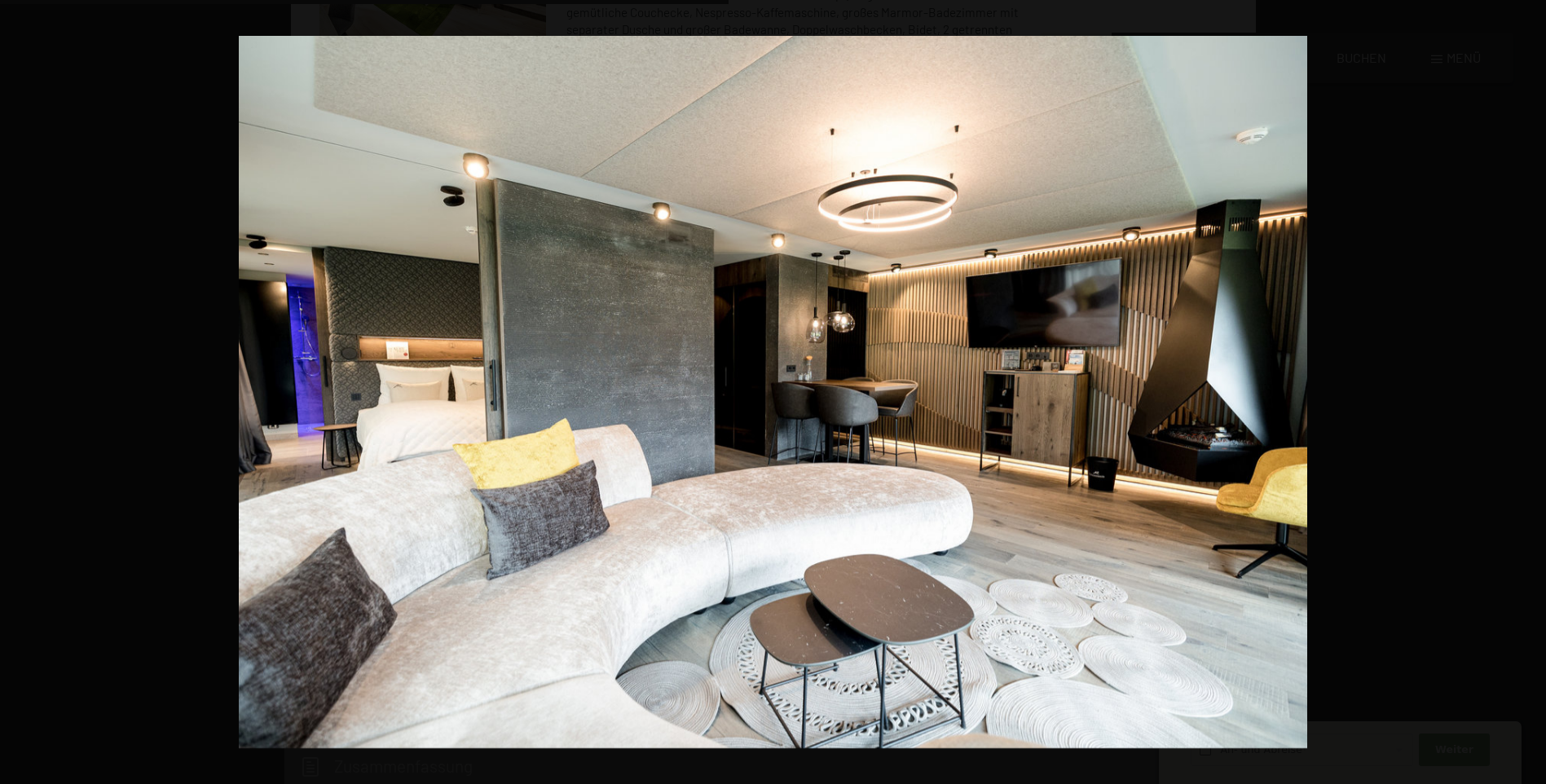
click at [1531, 387] on button "button" at bounding box center [1518, 392] width 57 height 81
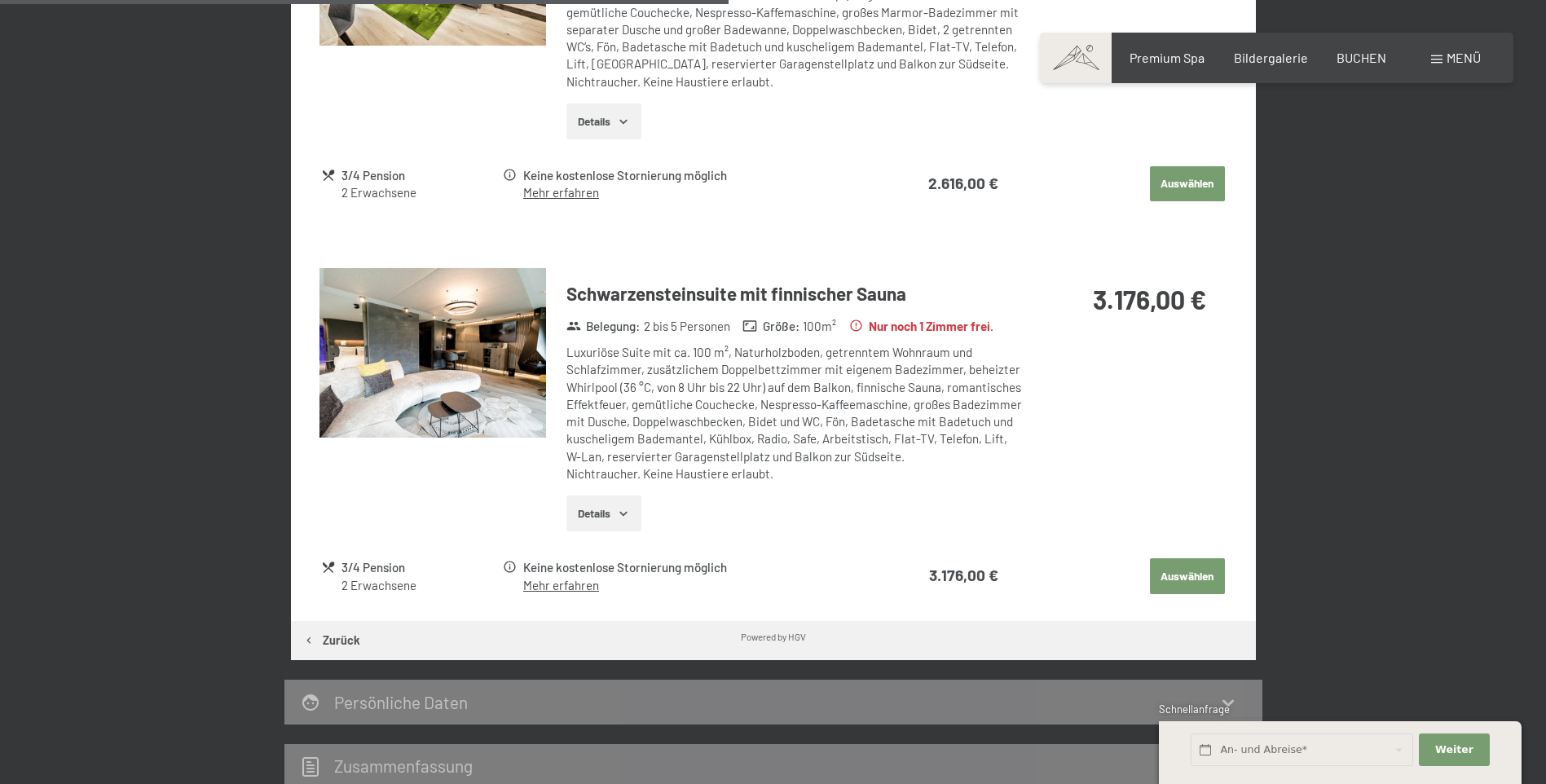
click at [0, 0] on button "button" at bounding box center [0, 0] width 0 height 0
